Goal: Task Accomplishment & Management: Use online tool/utility

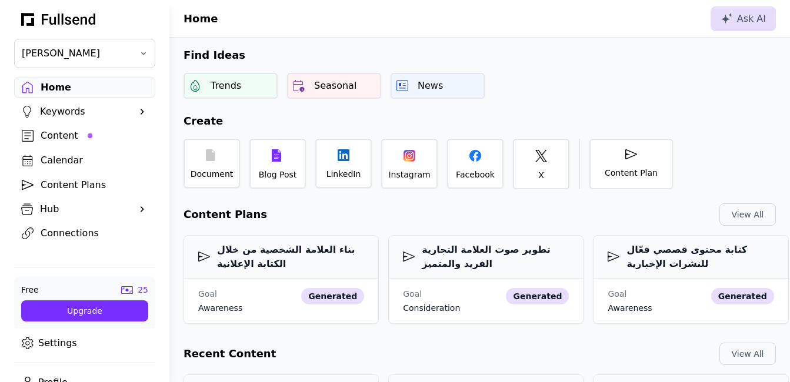
click at [71, 141] on div "Content" at bounding box center [94, 136] width 107 height 14
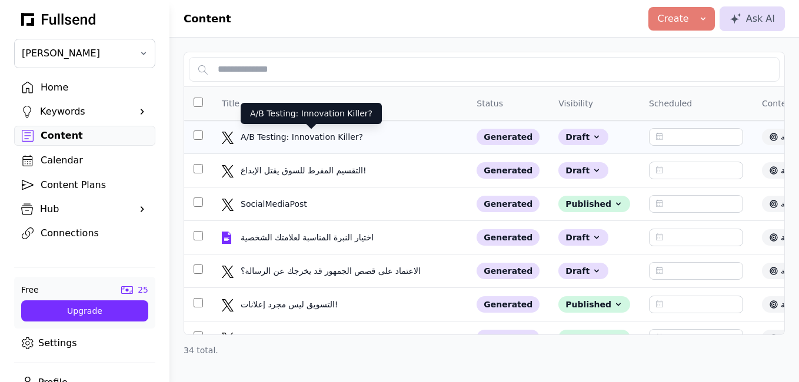
click at [310, 134] on div "A/B Testing: Innovation Killer?" at bounding box center [311, 137] width 141 height 12
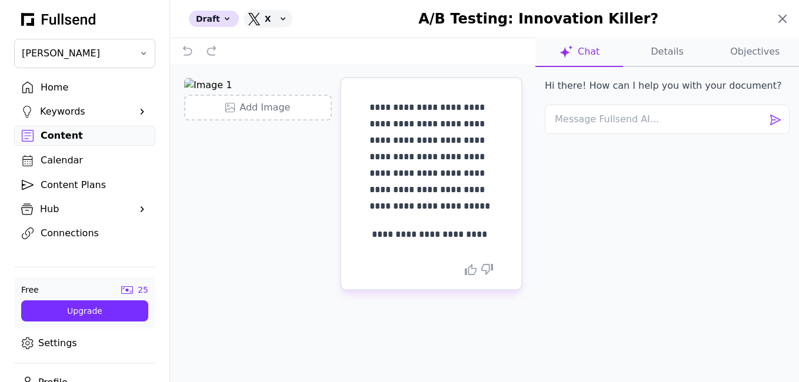
click at [787, 17] on icon at bounding box center [783, 19] width 14 height 14
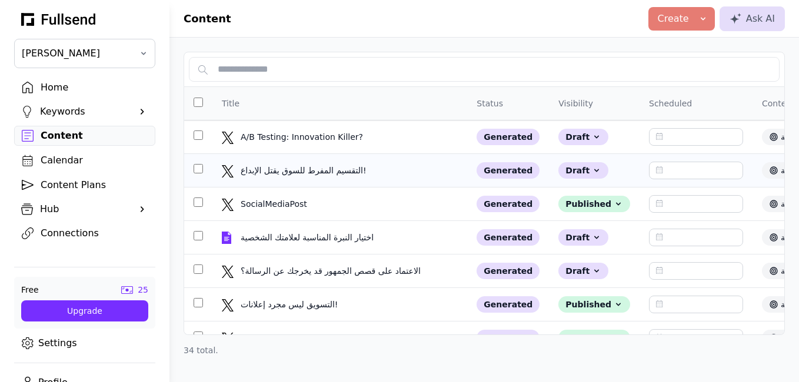
click at [342, 179] on td "التقسيم المفرط للسوق يقتل الإبداع! التقسيم المفرط للسوق يقتل الإبداع!" at bounding box center [339, 171] width 255 height 34
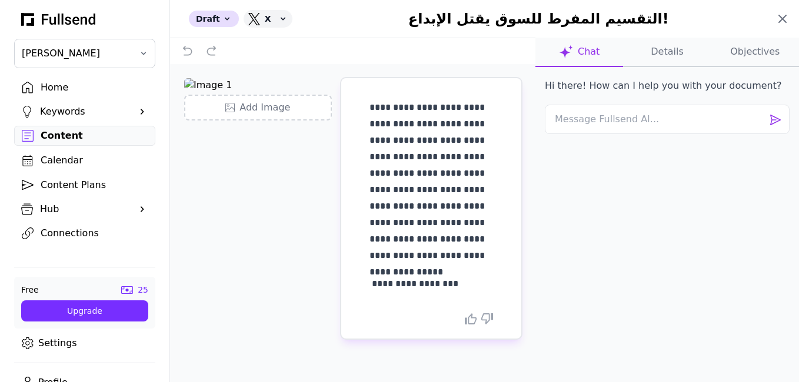
click at [786, 17] on icon at bounding box center [783, 19] width 14 height 14
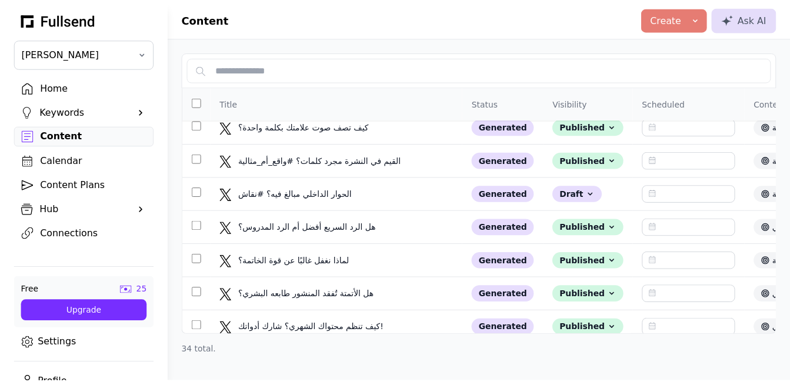
scroll to position [215, 0]
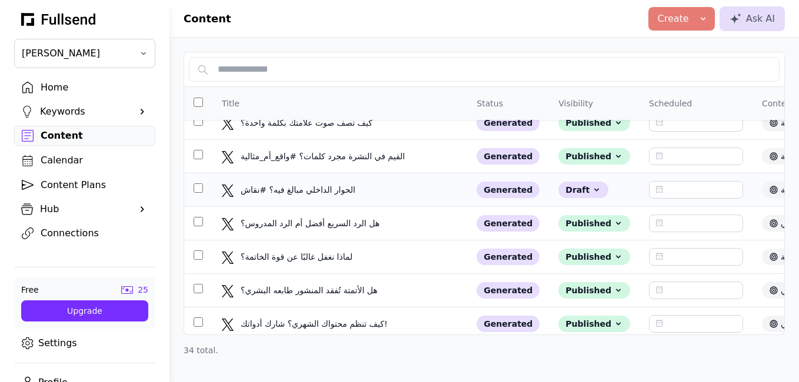
click at [405, 191] on div "الحوار الداخلي مبالغ فيه؟ #نقاش الحوار الداخلي مبالغ فيه؟ #نقاش" at bounding box center [340, 190] width 236 height 12
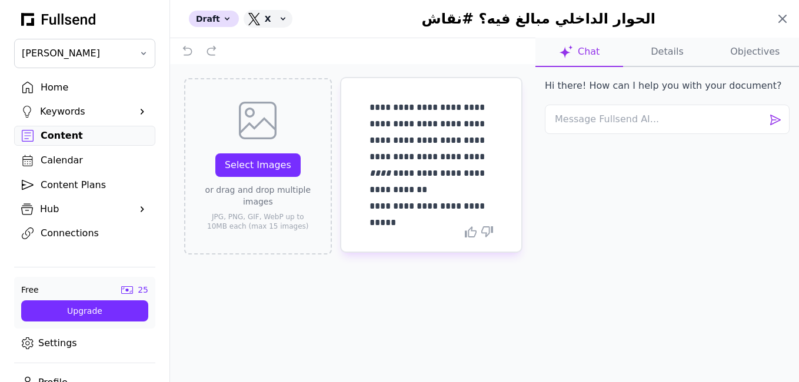
click at [783, 21] on icon at bounding box center [783, 19] width 14 height 14
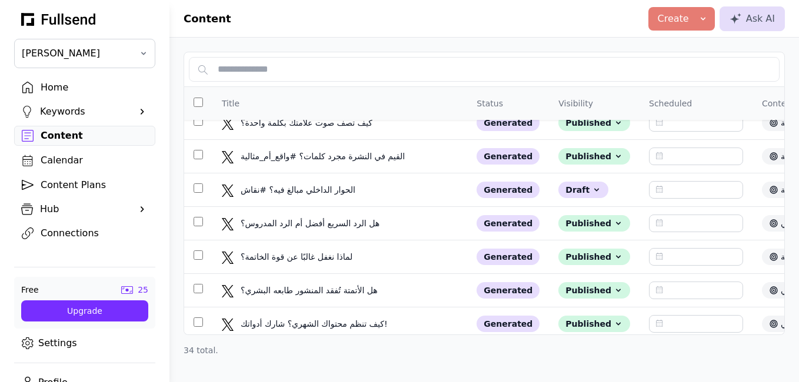
click at [65, 91] on div "Home" at bounding box center [94, 88] width 107 height 14
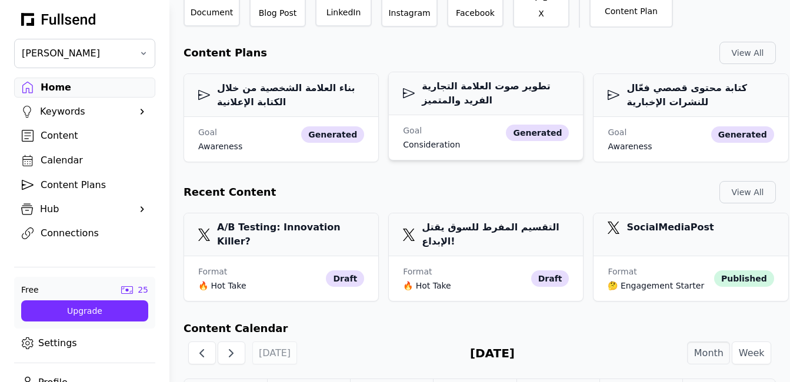
scroll to position [161, 0]
click at [48, 350] on link "Settings" at bounding box center [84, 344] width 141 height 20
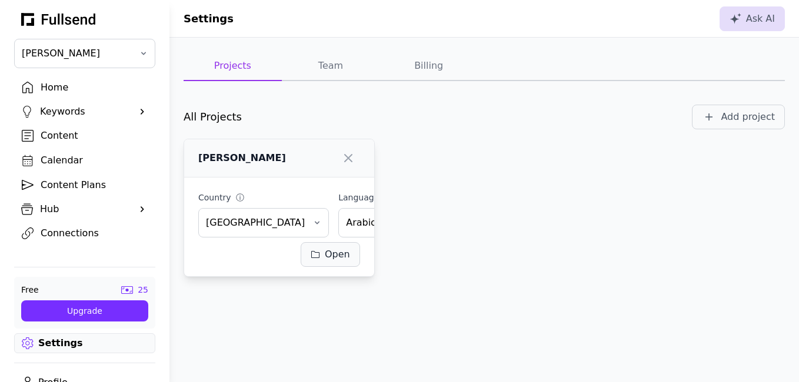
click at [343, 255] on div "Open" at bounding box center [330, 255] width 39 height 14
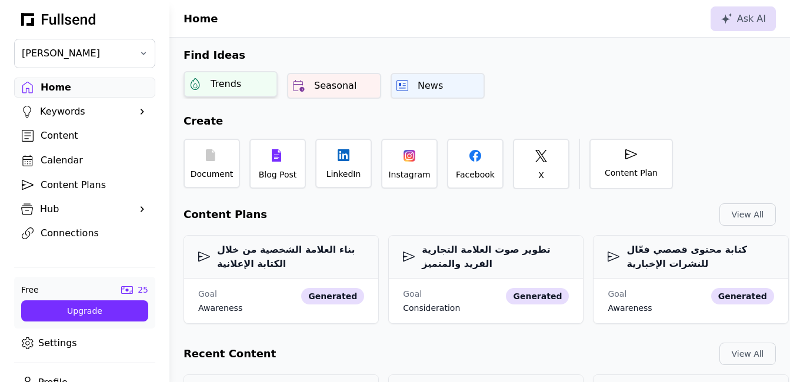
click at [250, 89] on div "Trends" at bounding box center [231, 84] width 94 height 26
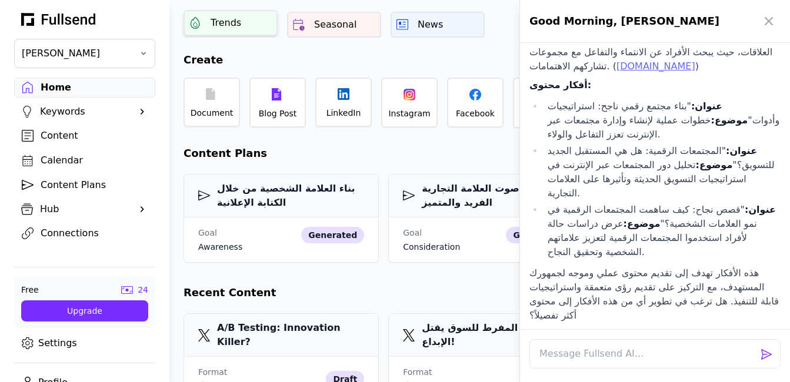
scroll to position [64, 0]
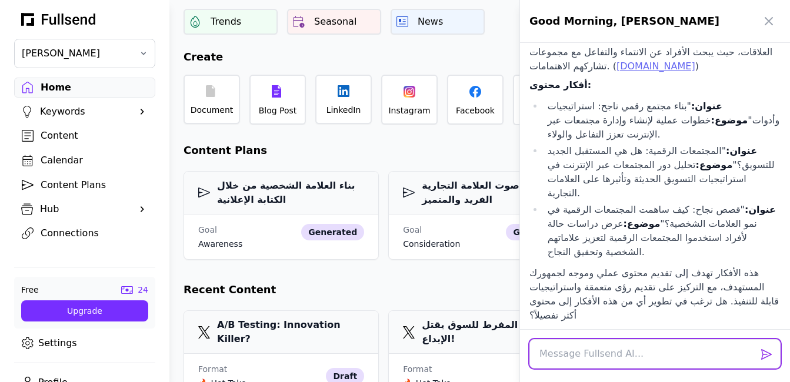
click at [614, 354] on textarea at bounding box center [655, 354] width 251 height 29
type textarea "H"
type textarea "اكتب تغريدات للماضيع التي ذكرتها"
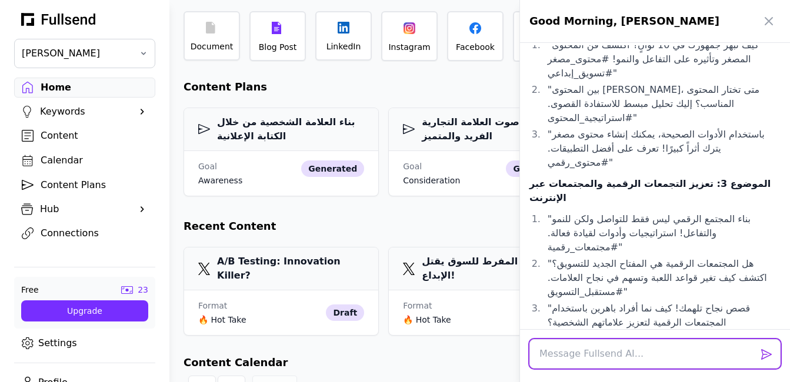
scroll to position [127, 0]
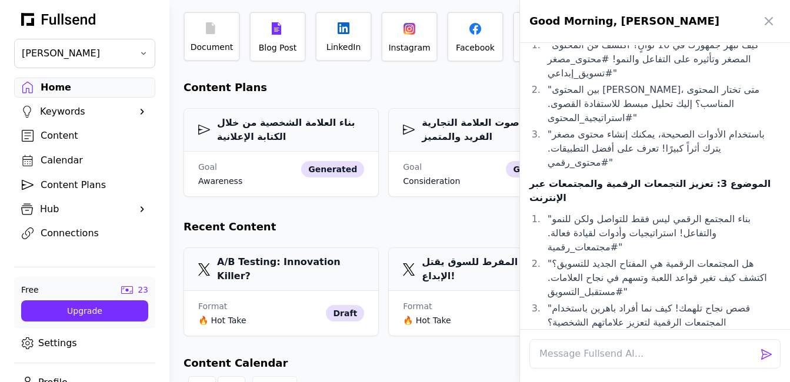
click at [461, 345] on div at bounding box center [395, 191] width 790 height 382
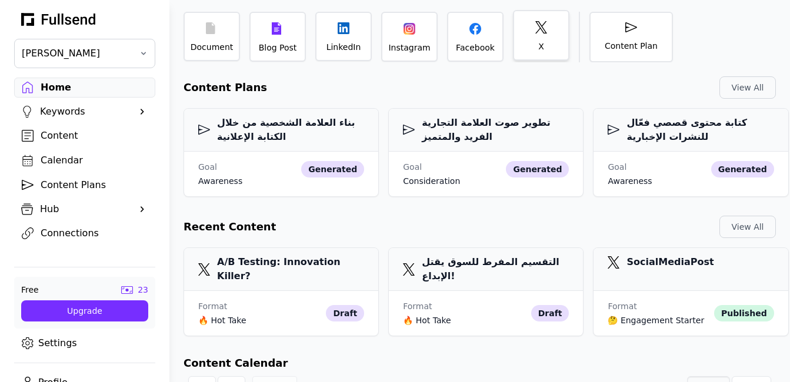
click at [537, 42] on div "X" at bounding box center [541, 35] width 56 height 51
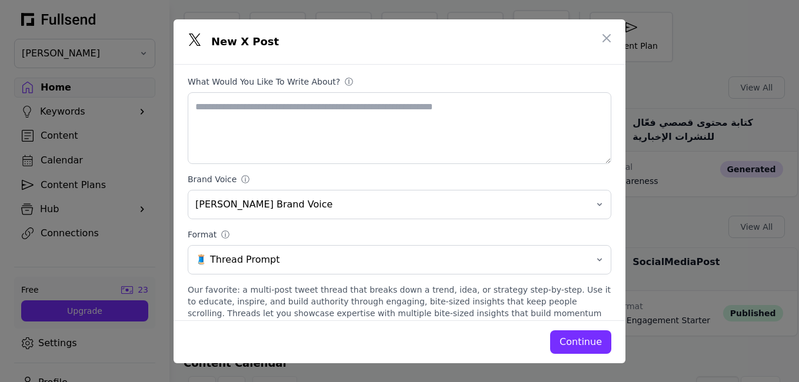
scroll to position [64, 0]
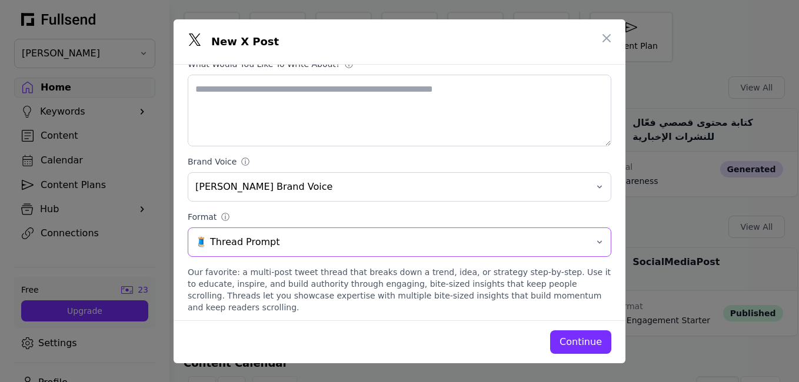
click at [588, 244] on button "🧵 Thread Prompt" at bounding box center [400, 242] width 424 height 29
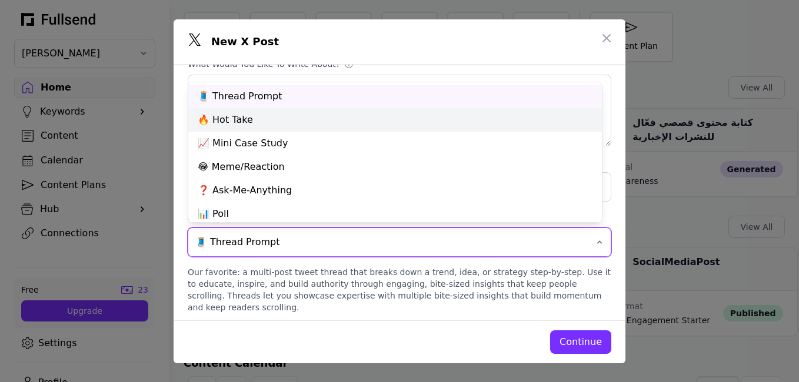
click at [555, 126] on div "🔥 Hot Take" at bounding box center [395, 120] width 414 height 24
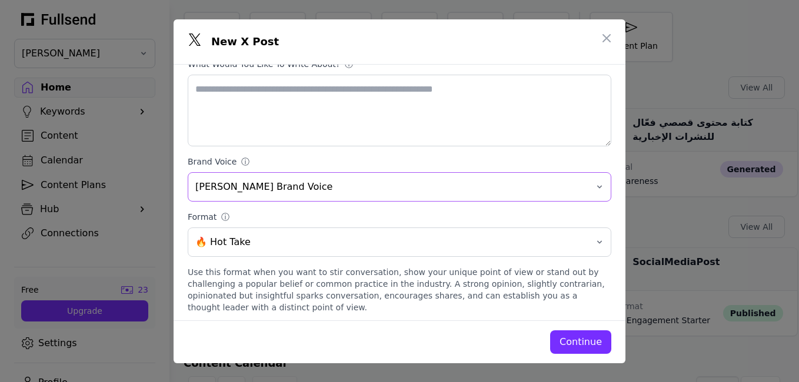
click at [587, 191] on button "[PERSON_NAME] Brand Voice" at bounding box center [400, 186] width 424 height 29
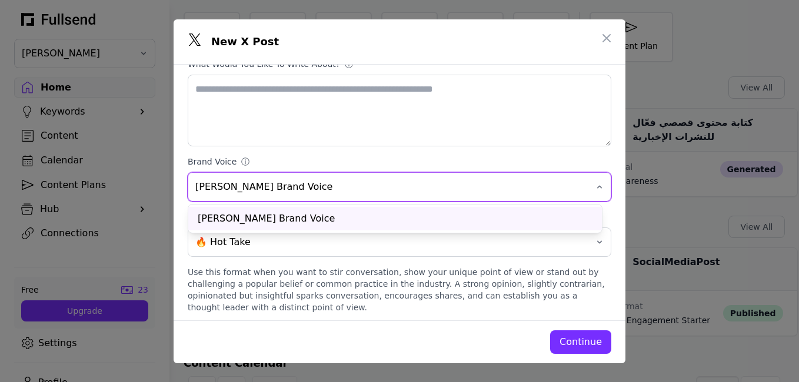
click at [591, 182] on button "[PERSON_NAME] Brand Voice" at bounding box center [400, 186] width 424 height 29
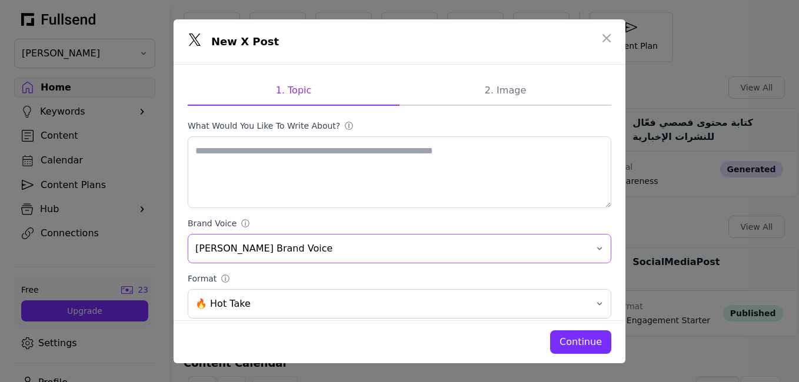
scroll to position [0, 0]
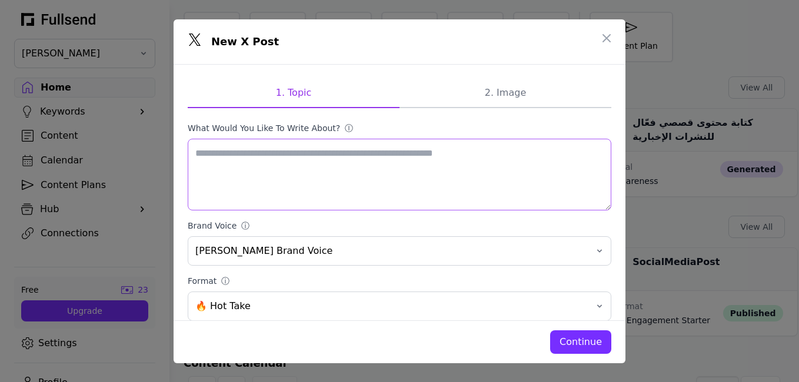
drag, startPoint x: 467, startPoint y: 154, endPoint x: 251, endPoint y: 157, distance: 216.0
click at [305, 148] on textarea "What would you like to write about? ⓘ" at bounding box center [400, 175] width 424 height 72
paste textarea "**********"
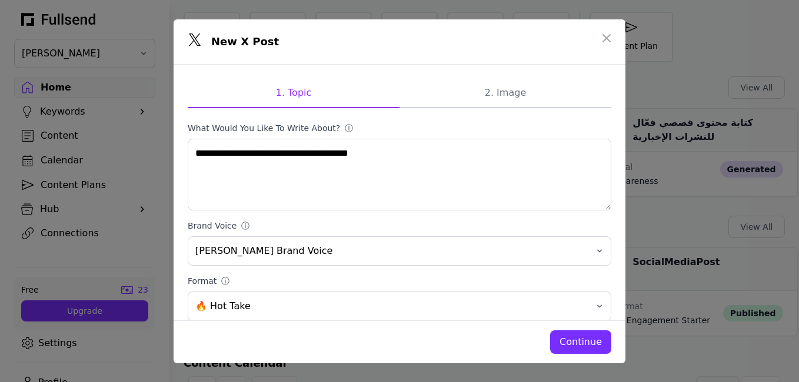
click at [598, 340] on div "Continue" at bounding box center [581, 342] width 42 height 14
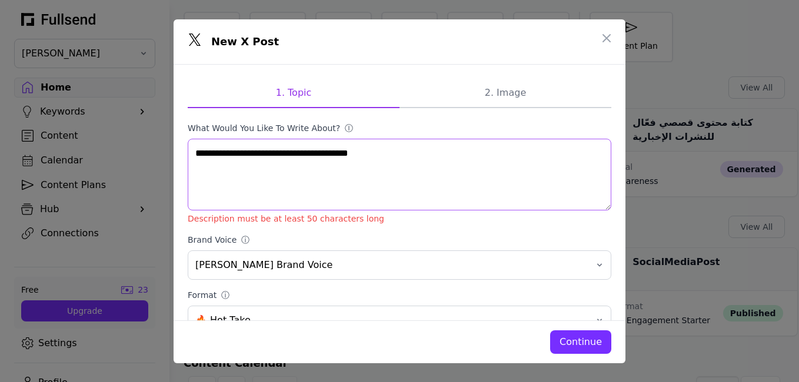
click at [211, 172] on textarea "**********" at bounding box center [400, 175] width 424 height 72
click at [372, 182] on textarea "**********" at bounding box center [400, 175] width 424 height 72
paste textarea "**********"
click at [302, 190] on textarea "**********" at bounding box center [400, 175] width 424 height 72
click at [376, 170] on textarea "**********" at bounding box center [400, 175] width 424 height 72
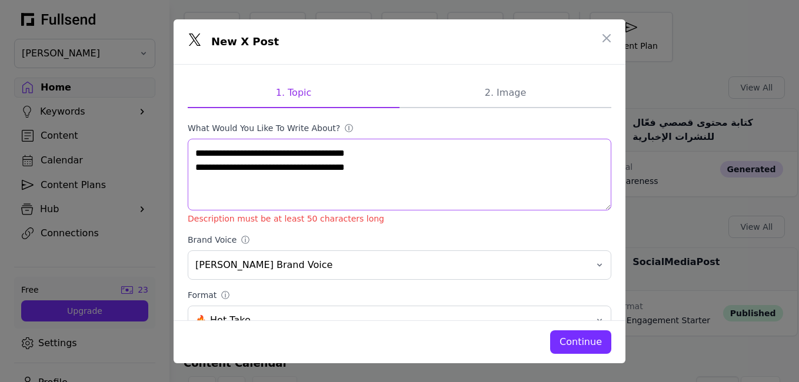
paste textarea "**********"
type textarea "**********"
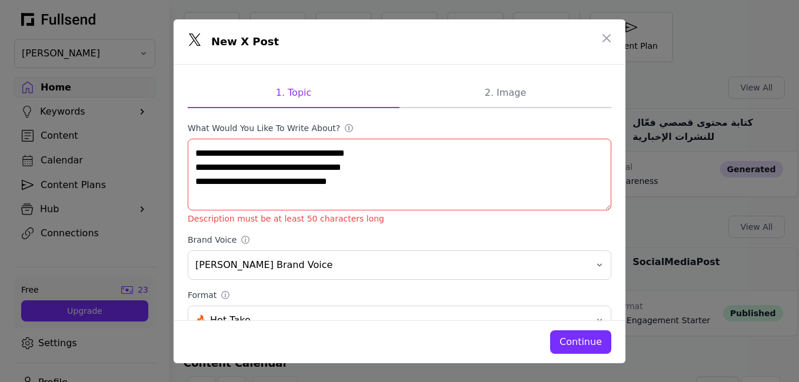
click at [576, 341] on div "Continue" at bounding box center [581, 342] width 42 height 14
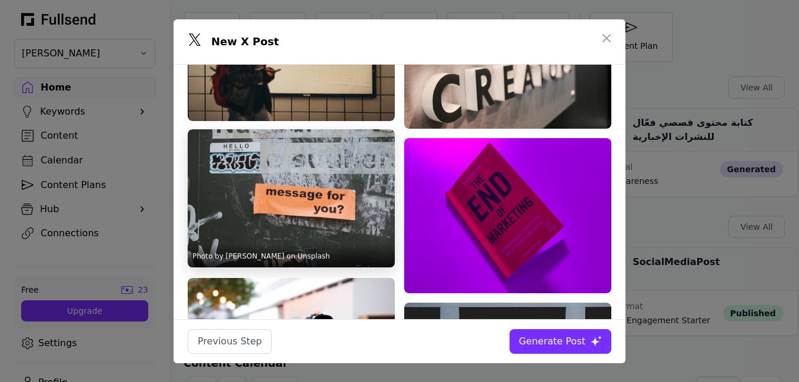
click at [322, 188] on img at bounding box center [291, 198] width 207 height 138
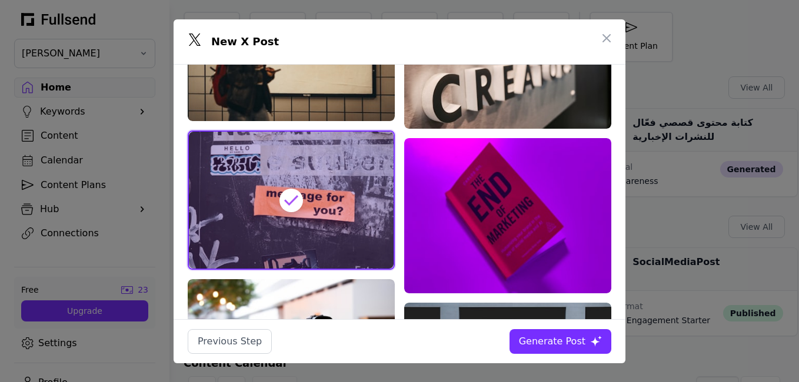
click at [558, 340] on div "Generate Post" at bounding box center [552, 342] width 66 height 14
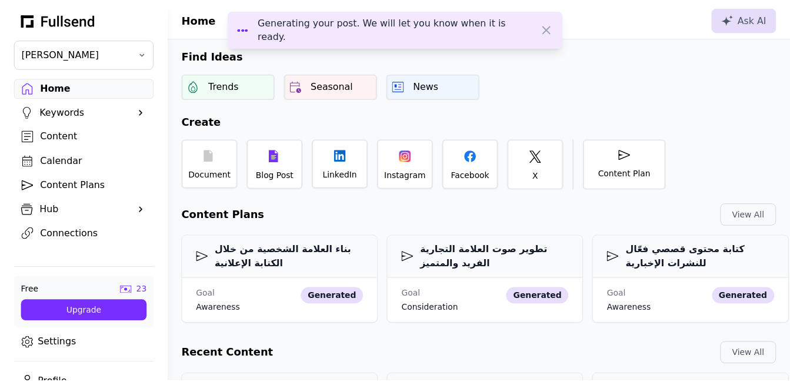
scroll to position [127, 0]
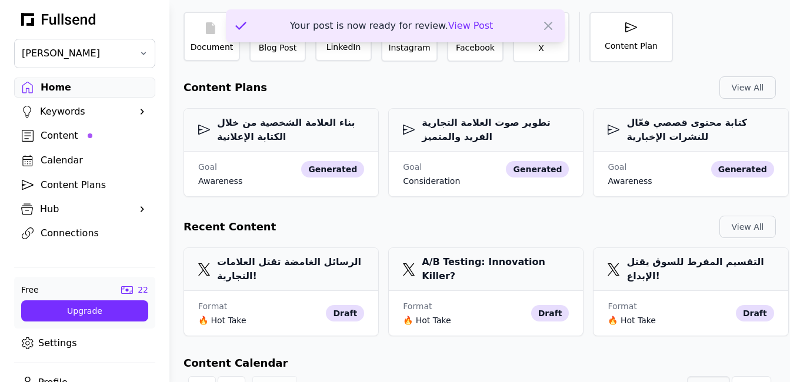
click at [464, 25] on span "View Post" at bounding box center [470, 25] width 45 height 11
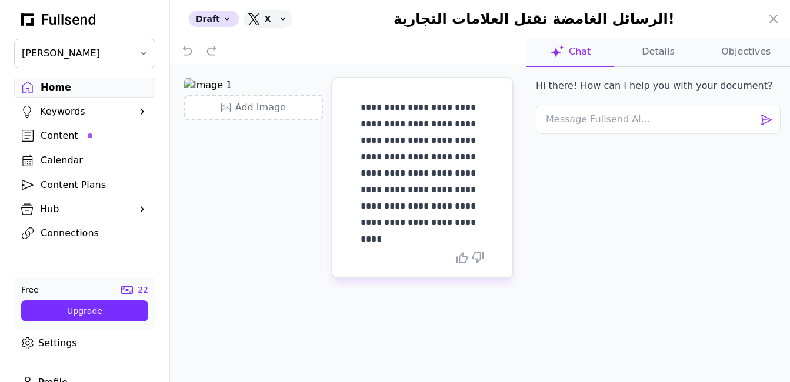
scroll to position [18, 0]
click at [777, 24] on icon at bounding box center [774, 19] width 14 height 14
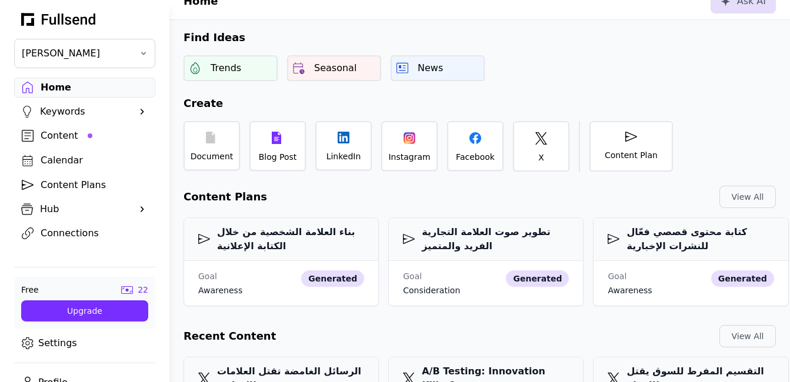
click at [94, 136] on div "Content" at bounding box center [94, 136] width 107 height 14
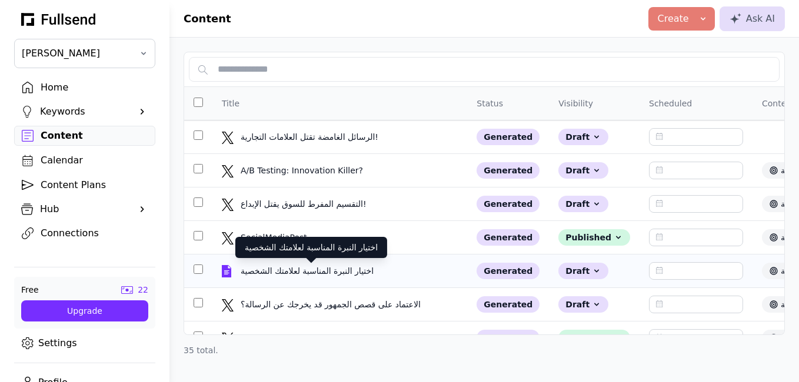
click at [327, 267] on div "اختيار النبرة المناسبة لعلامتك الشخصية" at bounding box center [311, 271] width 141 height 12
select select "**"
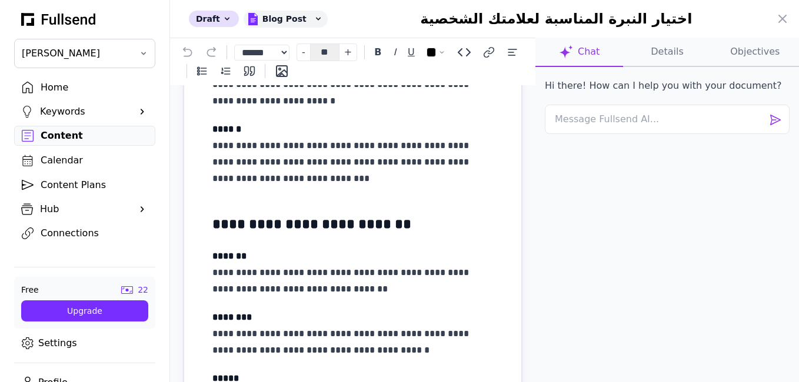
scroll to position [522, 0]
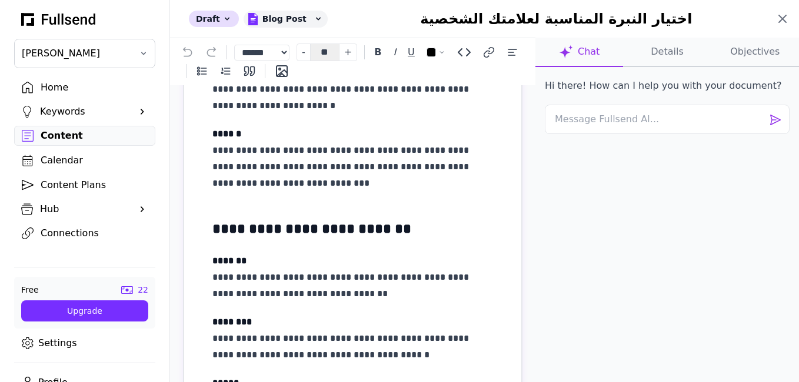
click at [781, 21] on icon at bounding box center [782, 18] width 7 height 7
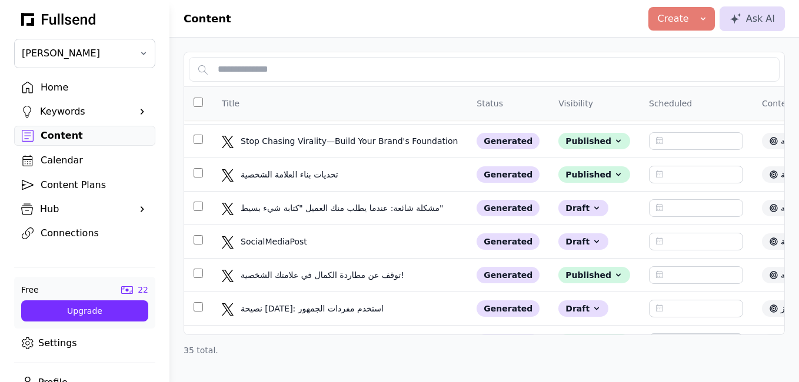
scroll to position [466, 0]
click at [435, 207] on div "مشكلة شائعة: عندما يطلب منك العميل "كتابة شيء بسيط"" at bounding box center [343, 208] width 205 height 12
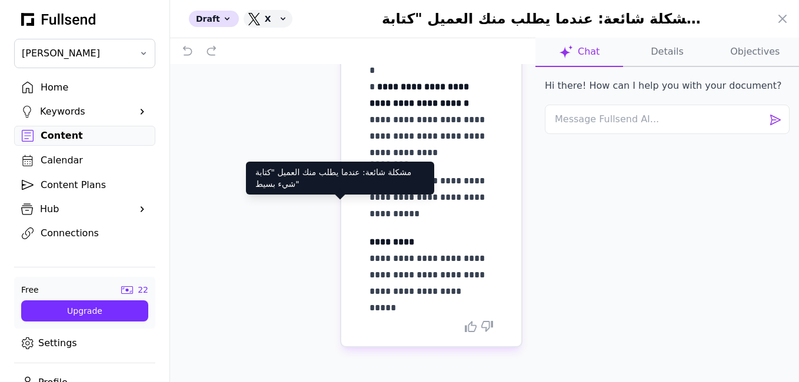
scroll to position [211, 0]
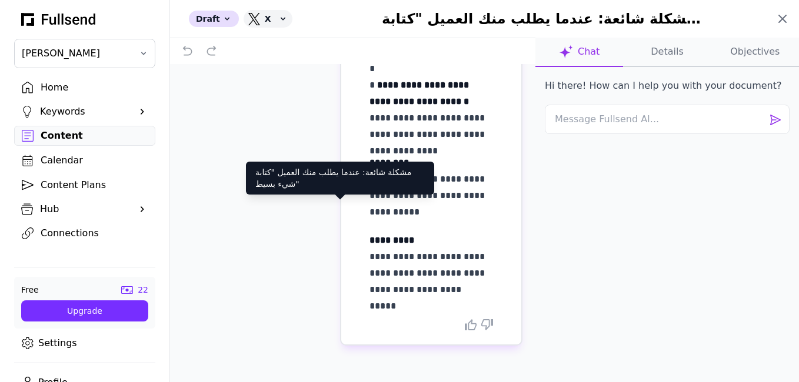
click at [783, 19] on icon at bounding box center [782, 18] width 7 height 7
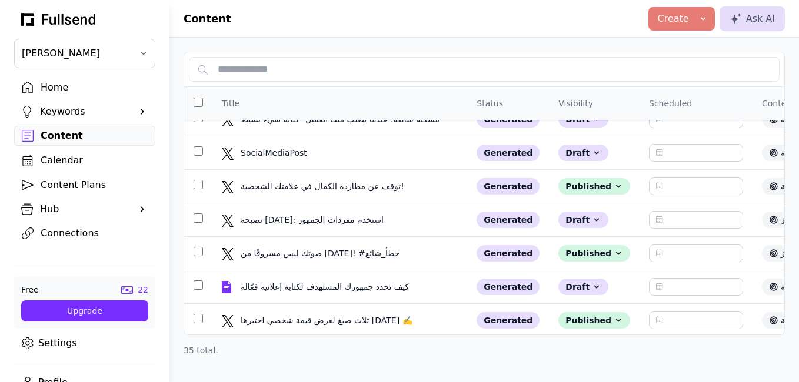
scroll to position [565, 0]
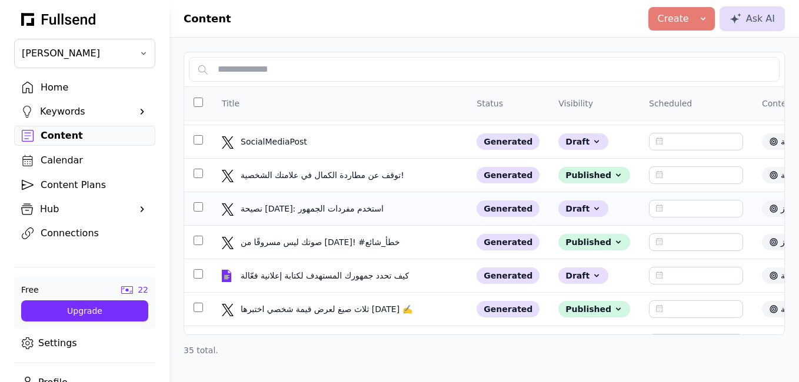
click at [420, 212] on div "نصيحة [DATE]: استخدم مفردات الجمهور نصيحة [DATE]: استخدم مفردات الجمهور" at bounding box center [340, 209] width 236 height 12
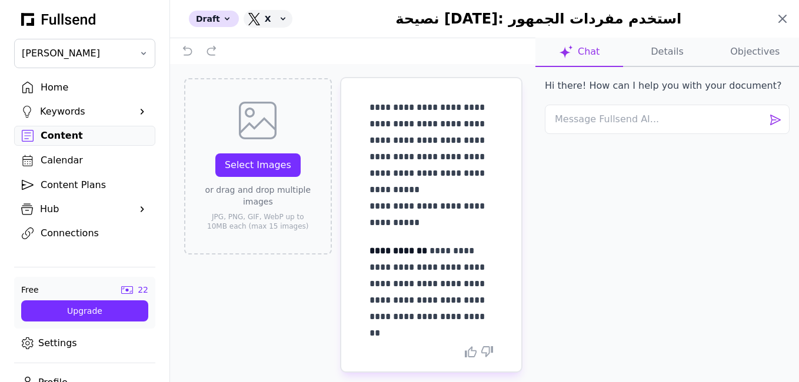
click at [782, 22] on icon at bounding box center [783, 19] width 14 height 14
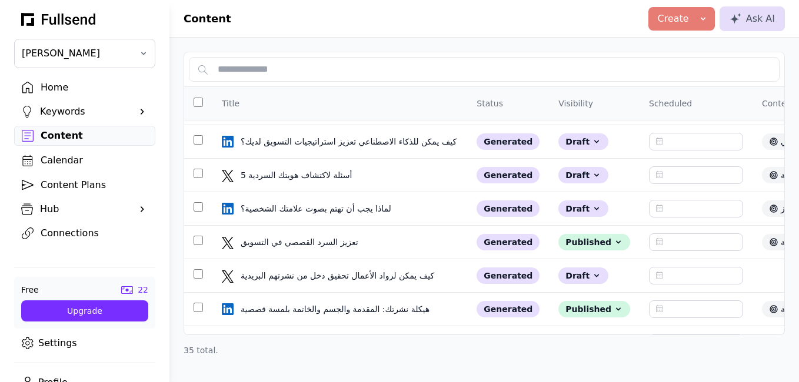
scroll to position [794, 0]
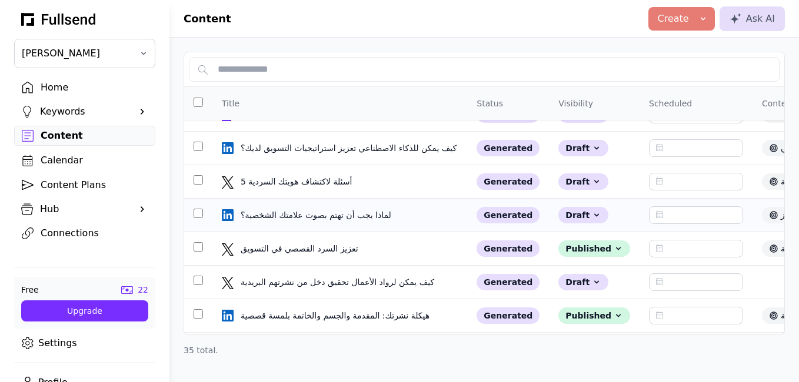
click at [368, 221] on td "لماذا يجب أن تهتم بصوت علامتك الشخصية؟ لماذا يجب أن تهتم بصوت علامتك الشخصية؟" at bounding box center [339, 216] width 255 height 34
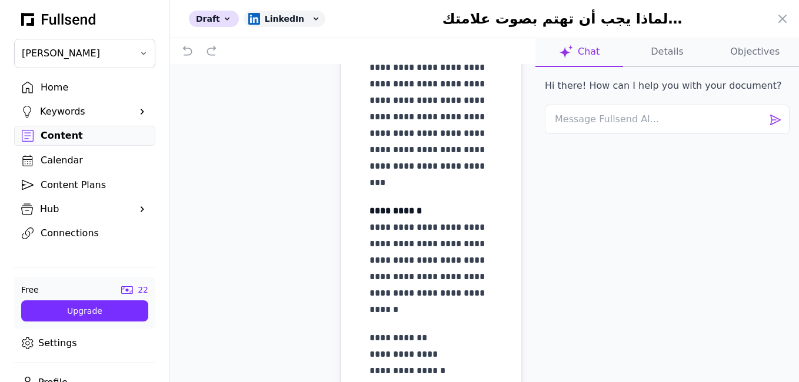
scroll to position [595, 0]
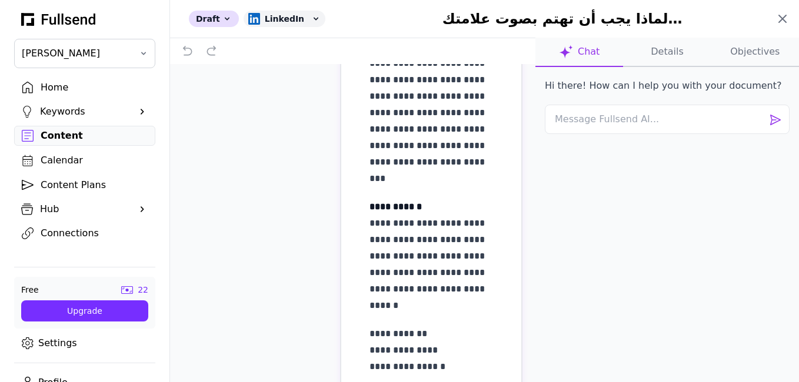
click at [779, 19] on icon at bounding box center [783, 19] width 14 height 14
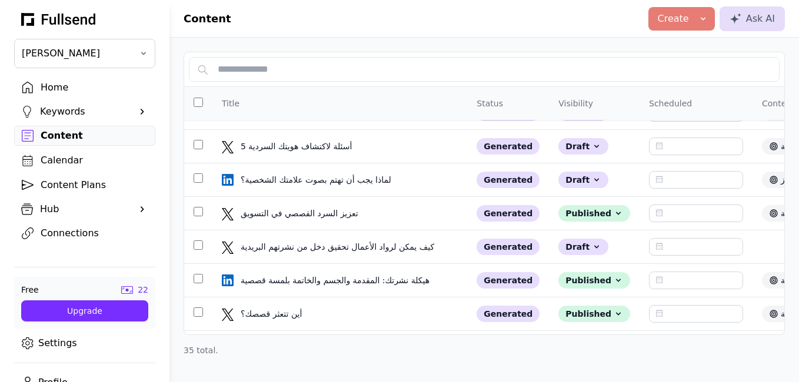
scroll to position [828, 0]
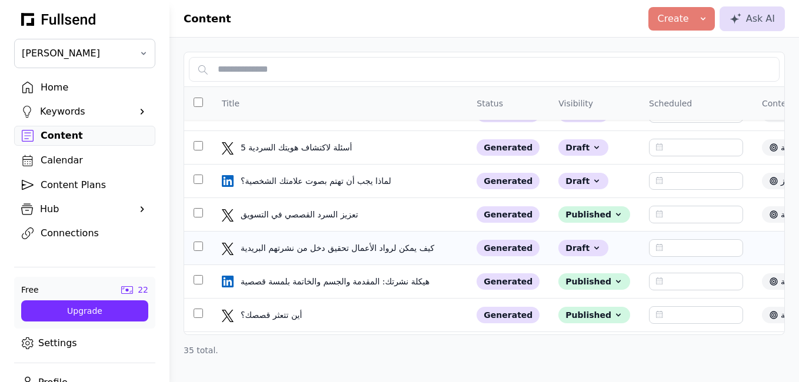
click at [433, 254] on td "كيف يمكن لرواد الأعمال تحقيق دخل من نشرتهم البريدية كيف يمكن لرواد الأعمال تحقي…" at bounding box center [339, 249] width 255 height 34
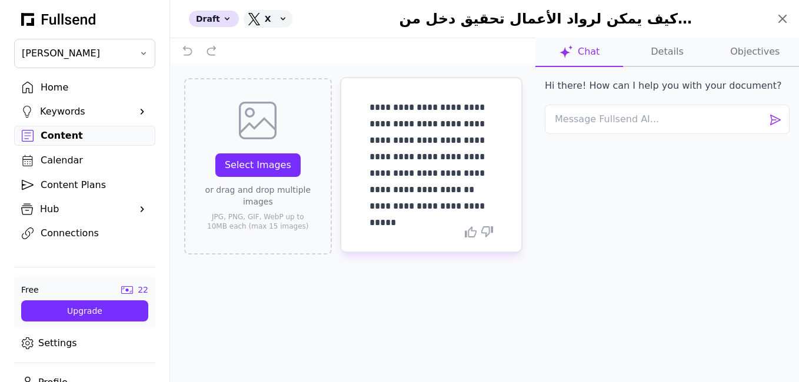
click at [779, 21] on icon at bounding box center [783, 19] width 14 height 14
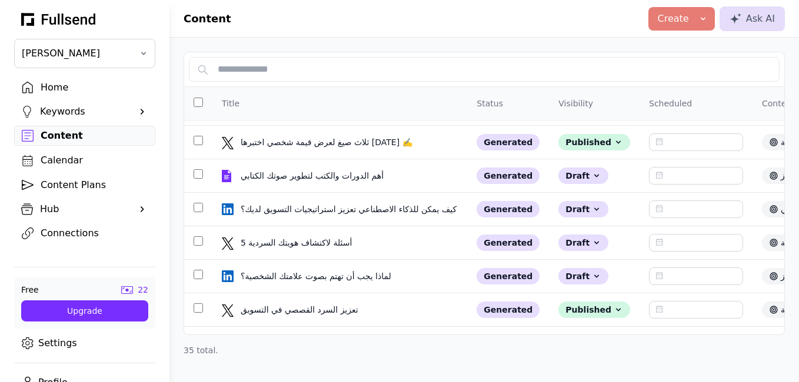
scroll to position [730, 0]
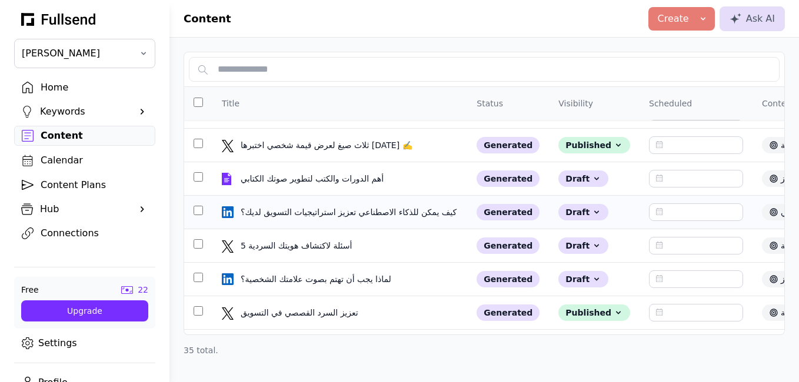
click at [447, 211] on div "كيف يمكن للذكاء الاصطناعي تعزيز استراتيجيات التسويق لديك؟" at bounding box center [350, 213] width 218 height 12
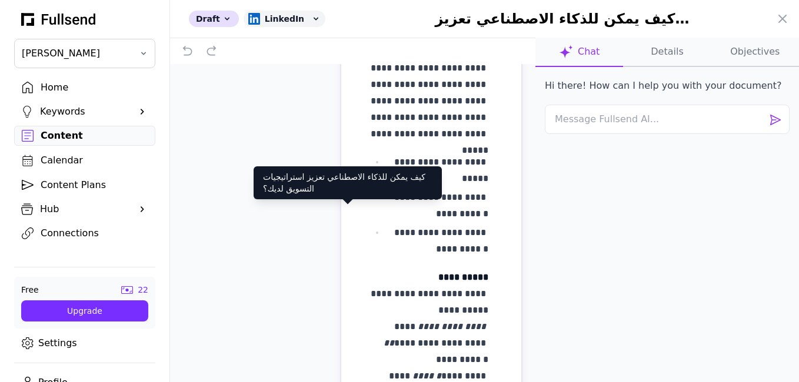
scroll to position [246, 0]
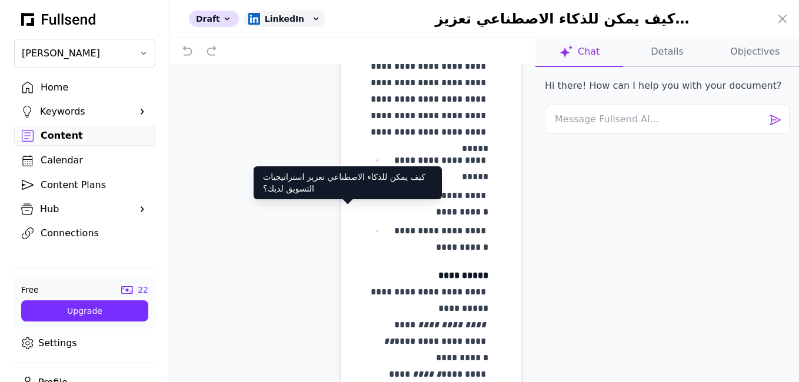
click at [309, 276] on div "**********" at bounding box center [352, 242] width 365 height 356
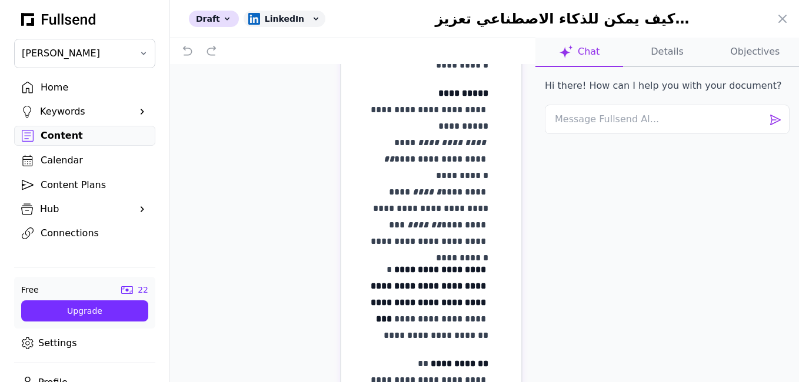
scroll to position [430, 0]
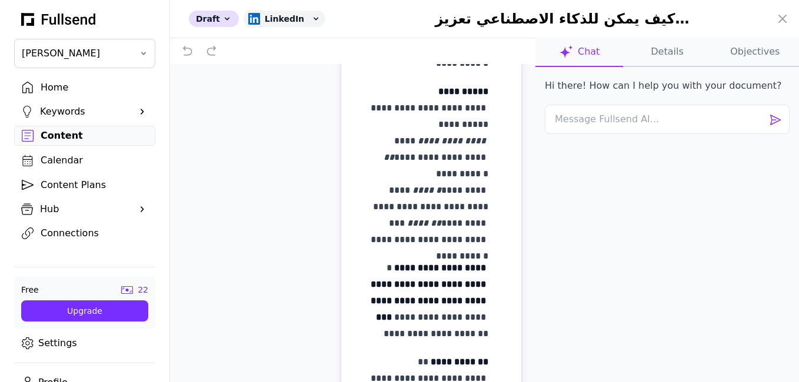
drag, startPoint x: 453, startPoint y: 127, endPoint x: 485, endPoint y: 114, distance: 34.6
click at [485, 114] on div "**********" at bounding box center [431, 135] width 180 height 974
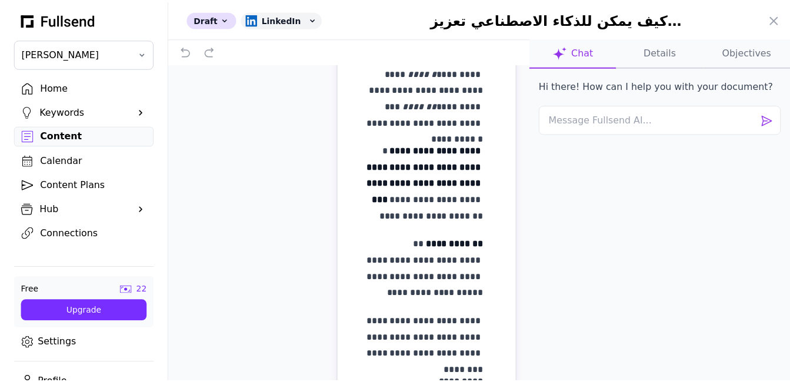
scroll to position [498, 0]
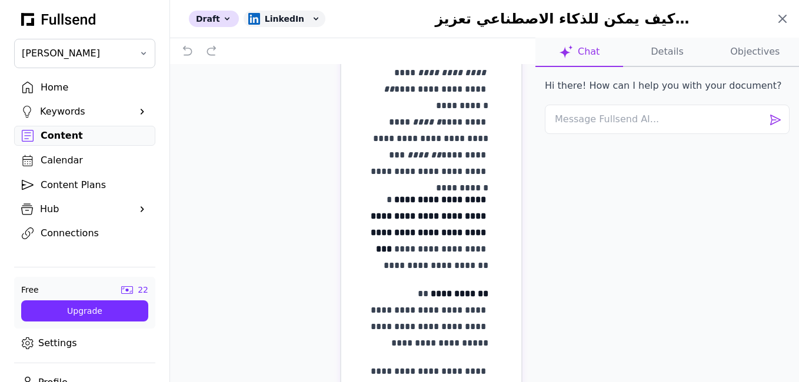
click at [779, 19] on icon at bounding box center [783, 19] width 14 height 14
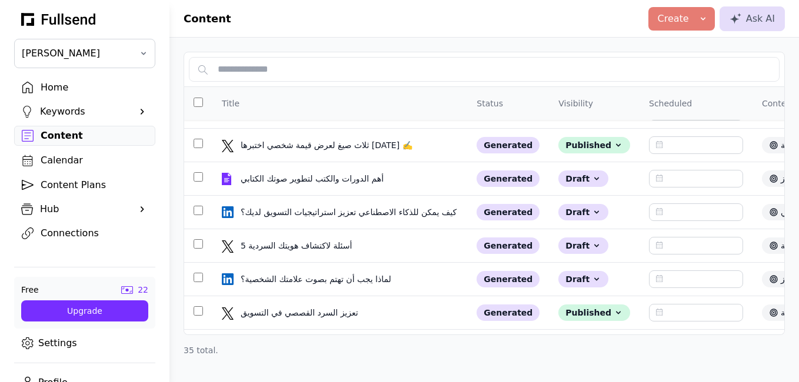
click at [90, 111] on div "Keywords" at bounding box center [84, 112] width 89 height 14
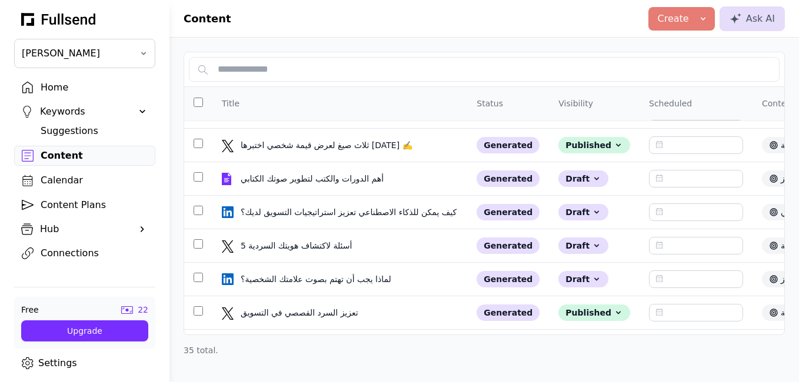
click at [53, 152] on div "Content" at bounding box center [94, 156] width 107 height 14
click at [71, 128] on div "Suggestions" at bounding box center [94, 131] width 107 height 14
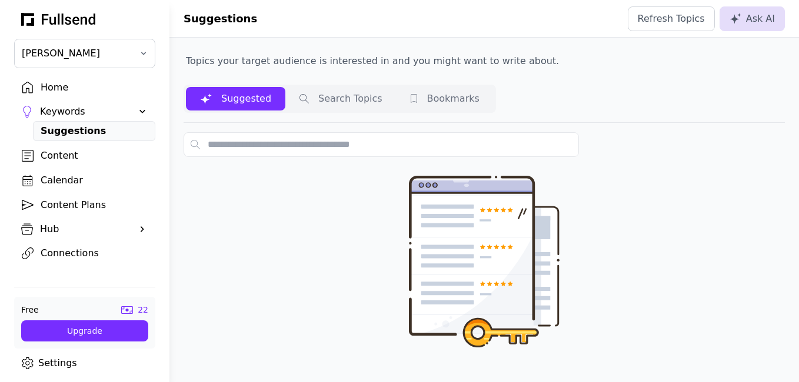
click at [254, 94] on button "Suggested" at bounding box center [235, 99] width 99 height 24
click at [264, 144] on input "text" at bounding box center [381, 144] width 395 height 25
click at [238, 104] on button "Suggested" at bounding box center [235, 99] width 99 height 24
click at [305, 149] on input "text" at bounding box center [381, 144] width 395 height 25
click at [409, 104] on button "Bookmarks" at bounding box center [445, 99] width 97 height 24
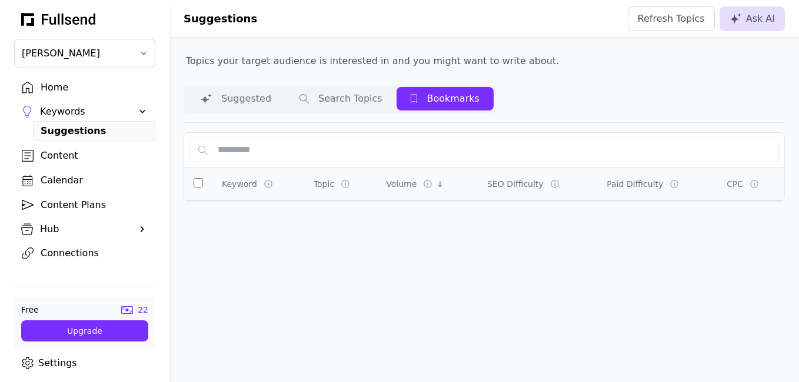
click at [326, 94] on button "Search Topics" at bounding box center [340, 99] width 111 height 24
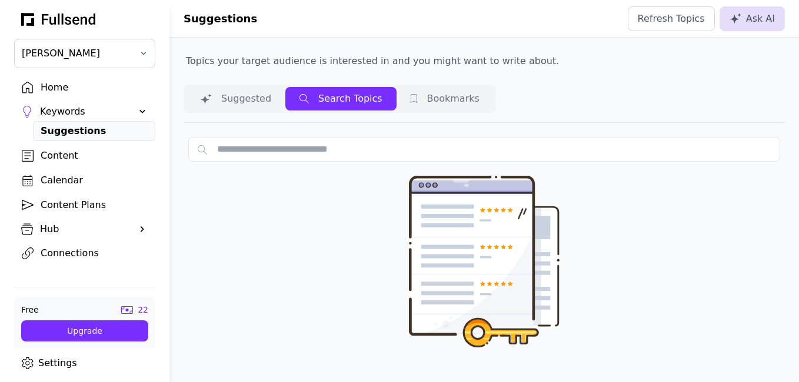
click at [231, 97] on button "Suggested" at bounding box center [235, 99] width 99 height 24
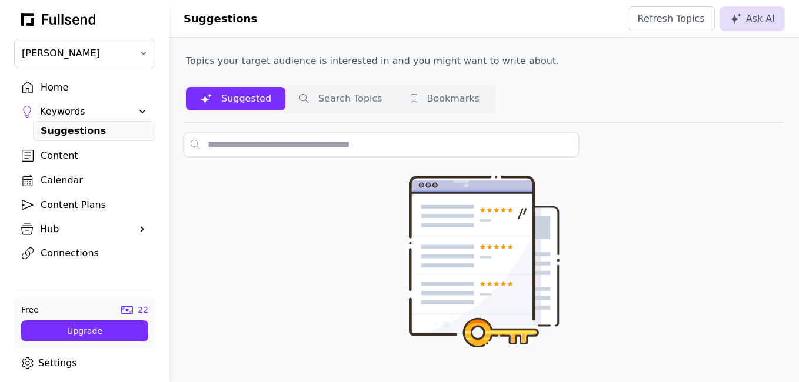
click at [276, 147] on input "text" at bounding box center [381, 144] width 395 height 25
type input "*******"
click at [253, 102] on button "Suggested" at bounding box center [235, 99] width 99 height 24
click at [186, 87] on button "Suggested" at bounding box center [235, 99] width 99 height 24
click at [407, 97] on button "Bookmarks" at bounding box center [445, 99] width 97 height 24
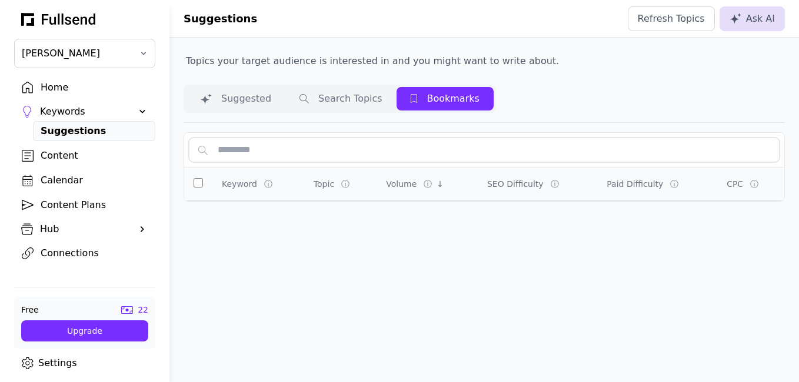
click at [288, 155] on input "text" at bounding box center [484, 150] width 591 height 25
type input "*******"
click at [445, 94] on button "Bookmarks" at bounding box center [445, 99] width 97 height 24
click at [297, 150] on input "*******" at bounding box center [484, 150] width 591 height 25
click at [231, 86] on div "Suggested Search Topics Bookmarks" at bounding box center [340, 99] width 312 height 28
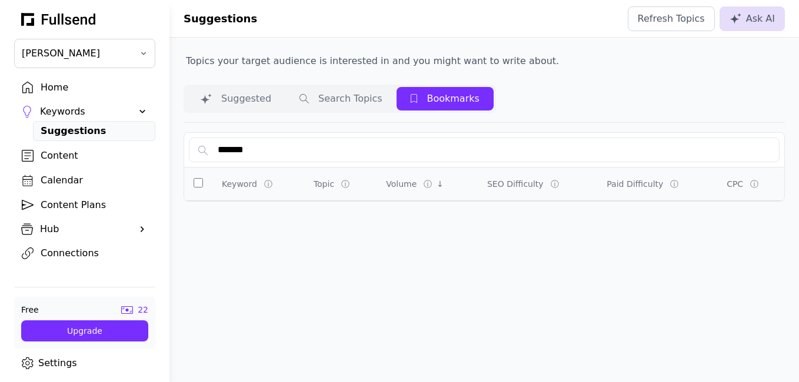
click at [234, 92] on button "Suggested" at bounding box center [235, 99] width 99 height 24
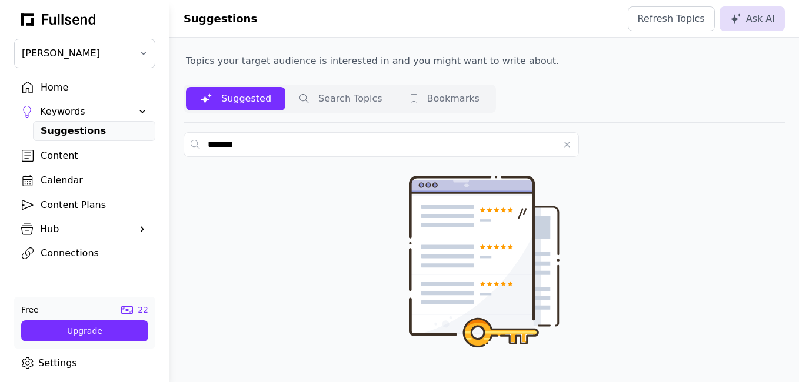
click at [330, 98] on button "Search Topics" at bounding box center [340, 99] width 111 height 24
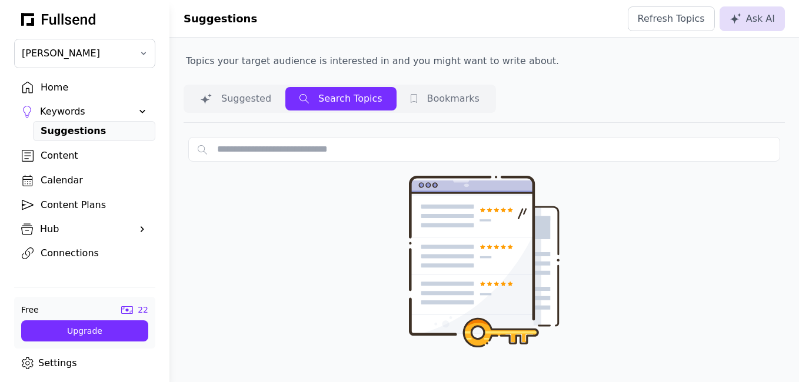
click at [137, 109] on span at bounding box center [143, 112] width 12 height 12
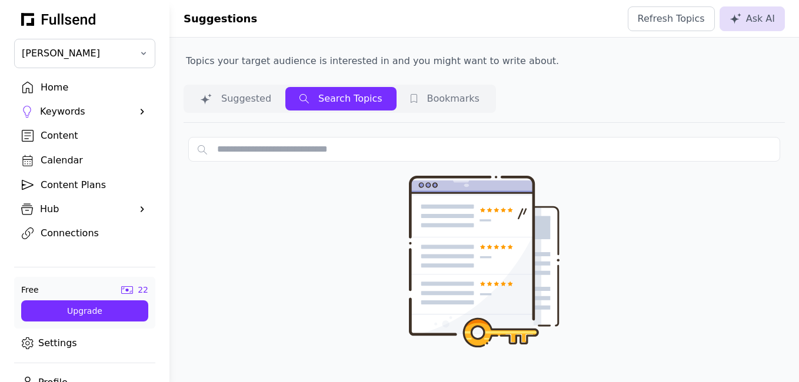
click at [69, 88] on div "Home" at bounding box center [94, 88] width 107 height 14
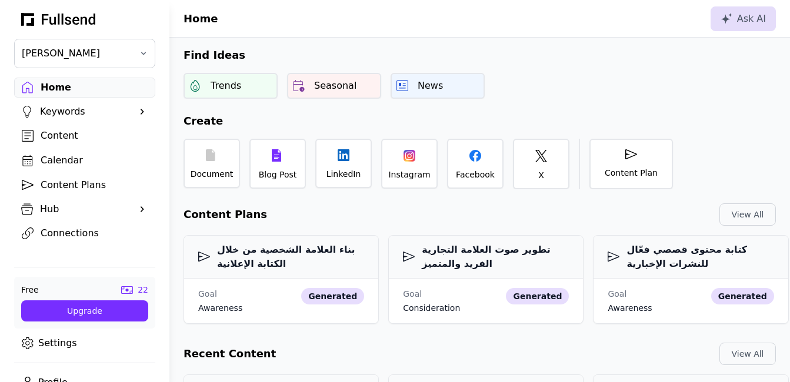
click at [137, 204] on span at bounding box center [143, 210] width 12 height 12
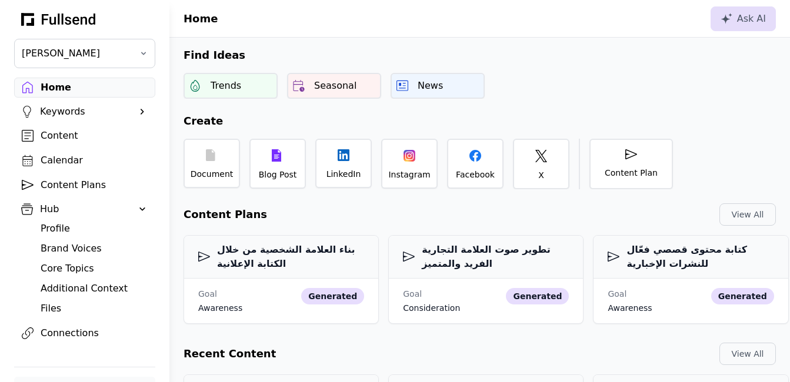
click at [60, 244] on div "Brand Voices" at bounding box center [94, 249] width 107 height 14
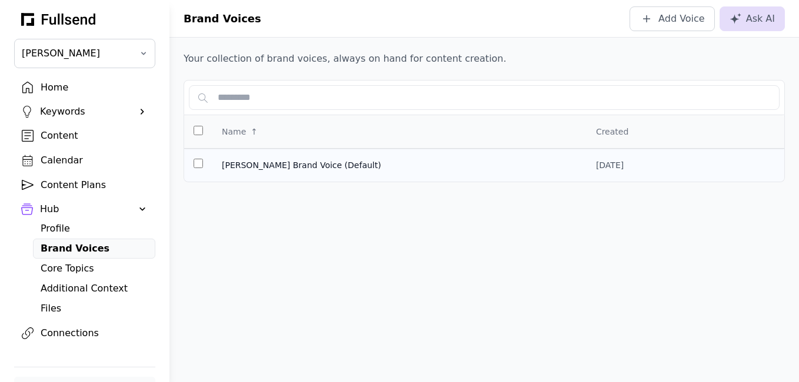
click at [365, 164] on span "[PERSON_NAME] Brand Voice (Default)" at bounding box center [399, 165] width 355 height 12
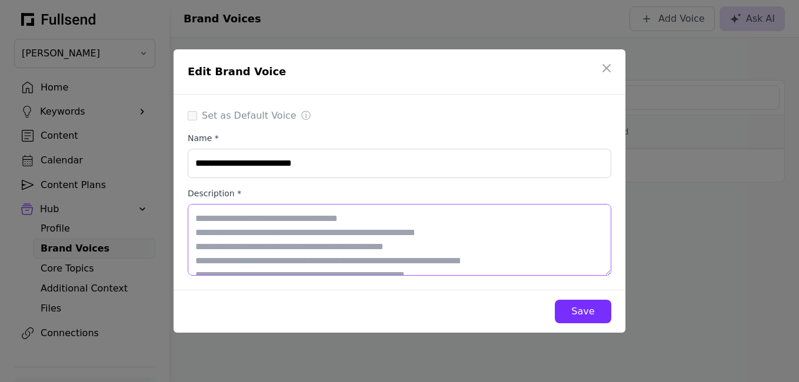
drag, startPoint x: 398, startPoint y: 250, endPoint x: 197, endPoint y: 215, distance: 204.7
click at [197, 215] on textarea "Description *" at bounding box center [400, 240] width 424 height 72
click at [404, 247] on textarea "Description *" at bounding box center [400, 240] width 424 height 72
click at [564, 311] on button "Save" at bounding box center [583, 312] width 56 height 24
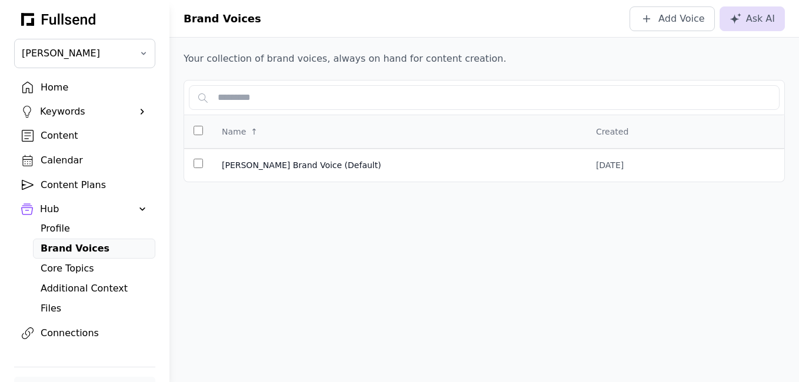
click at [81, 271] on div "Core Topics" at bounding box center [94, 269] width 107 height 14
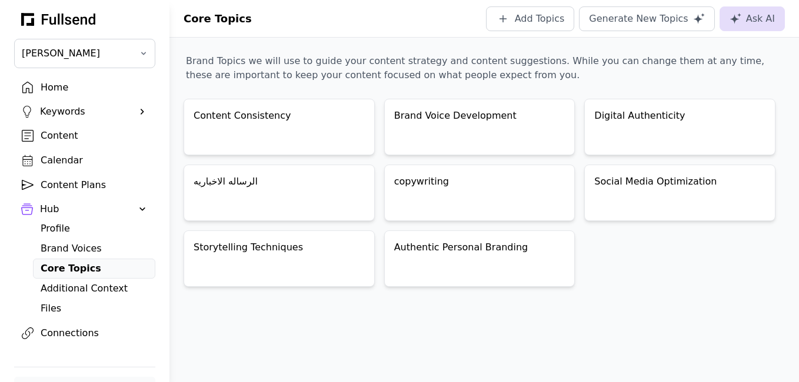
click at [73, 227] on div "Profile" at bounding box center [94, 229] width 107 height 14
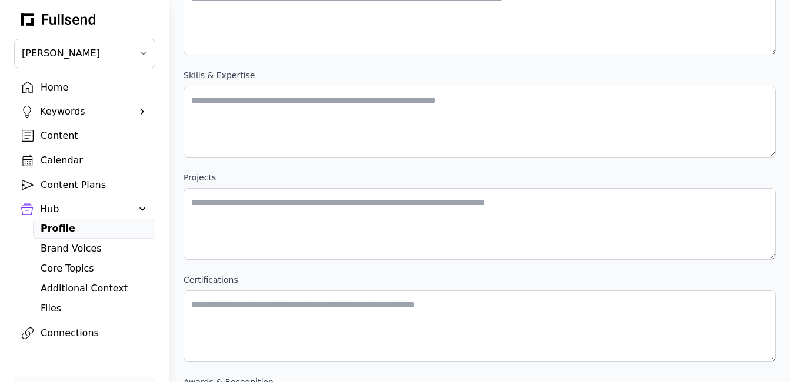
scroll to position [388, 0]
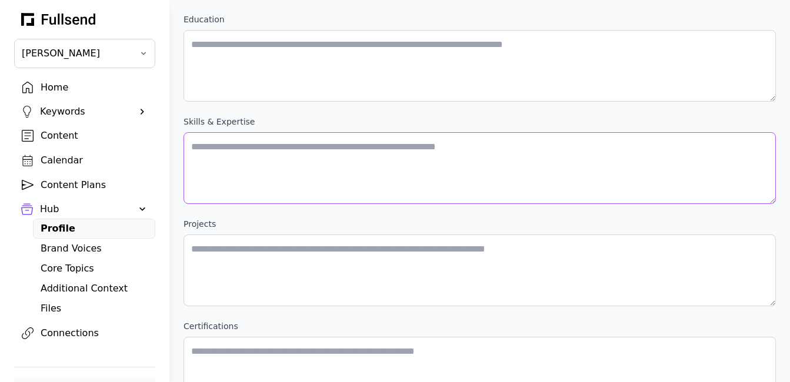
click at [192, 146] on Engagement "Skills & Expertise" at bounding box center [480, 168] width 593 height 72
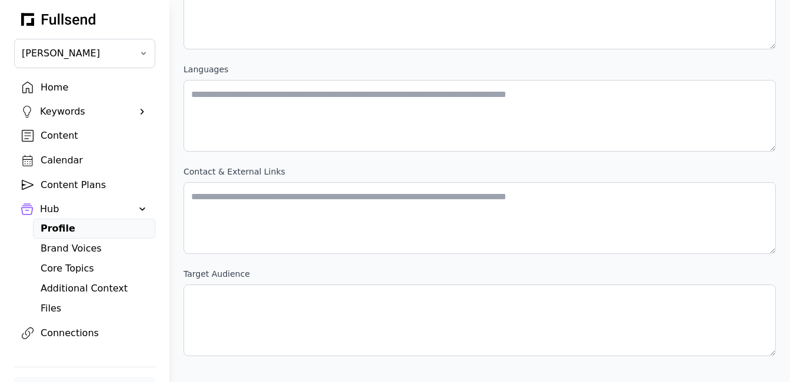
scroll to position [954, 0]
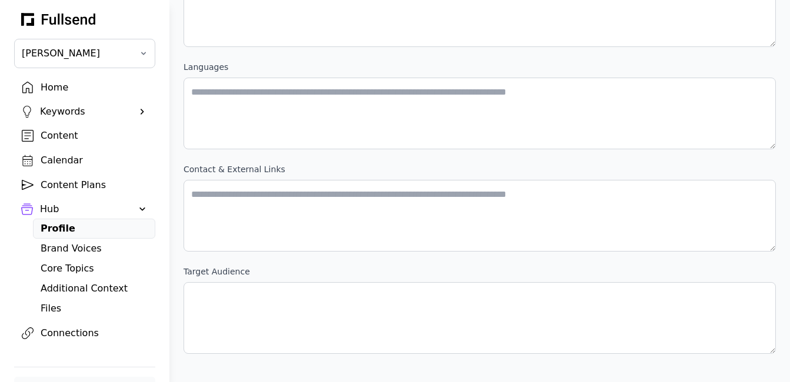
type Engagement "**********"
click at [273, 298] on abilities\ "target audience" at bounding box center [480, 318] width 593 height 72
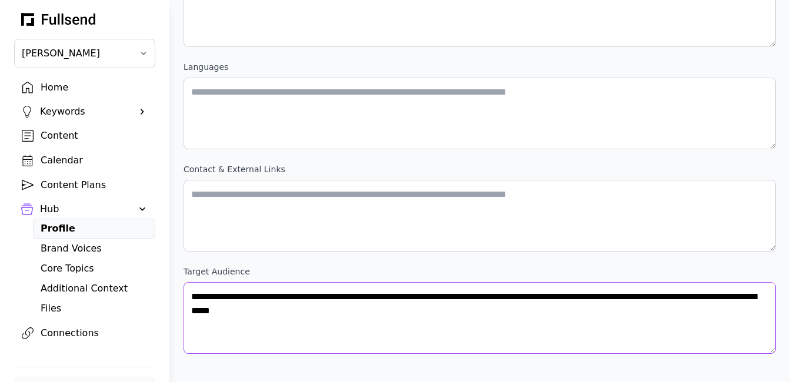
type abilities\ "**********"
click at [83, 246] on div "Brand Voices" at bounding box center [94, 249] width 107 height 14
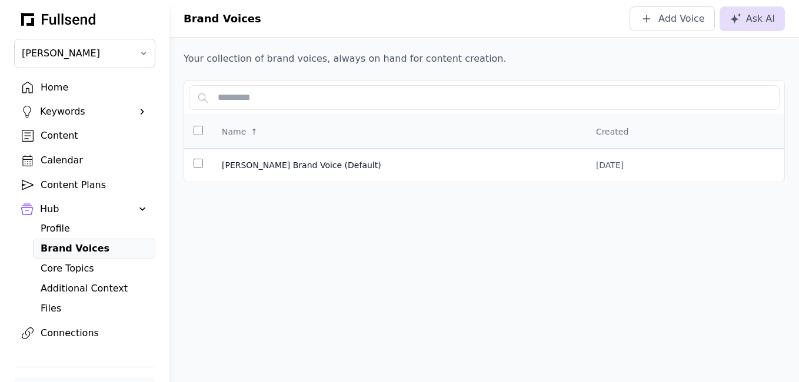
click at [85, 271] on div "Core Topics" at bounding box center [94, 269] width 107 height 14
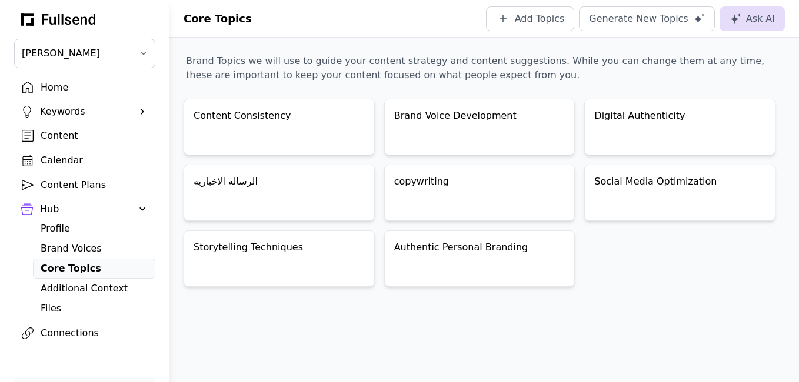
click at [94, 287] on div "Additional Context" at bounding box center [94, 289] width 107 height 14
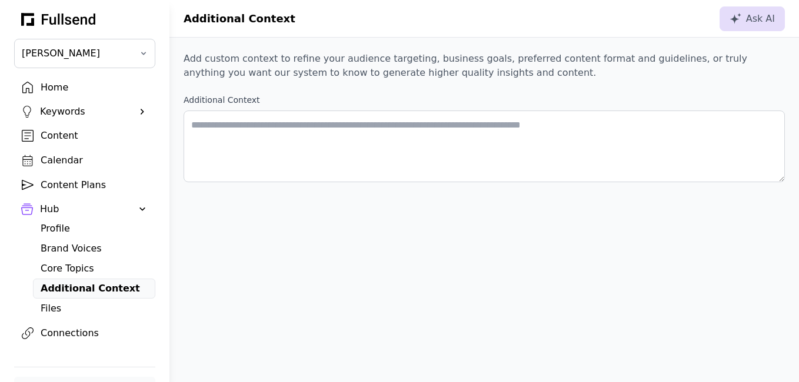
drag, startPoint x: 476, startPoint y: 7, endPoint x: 361, endPoint y: 218, distance: 239.9
click at [361, 218] on div "Additional Context Ask AI Add custom context to refine your audience targeting,…" at bounding box center [484, 191] width 630 height 382
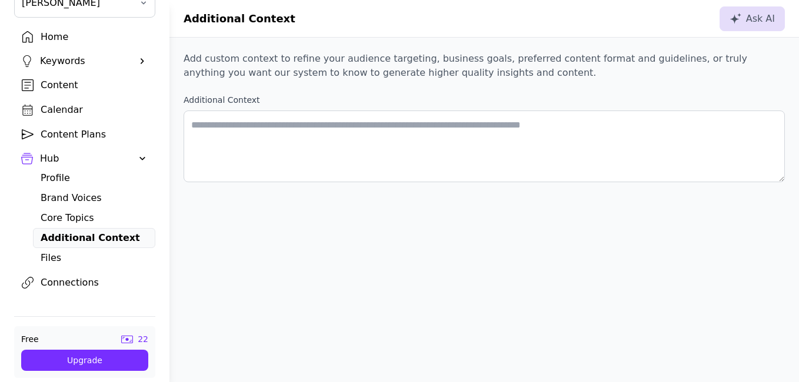
scroll to position [52, 0]
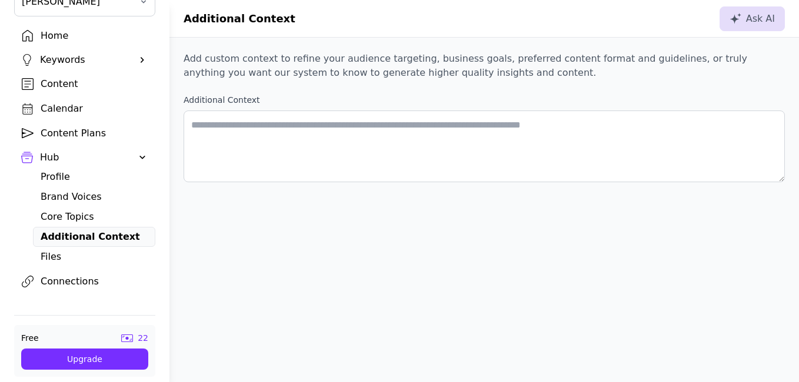
click at [71, 261] on div "Files" at bounding box center [94, 257] width 107 height 14
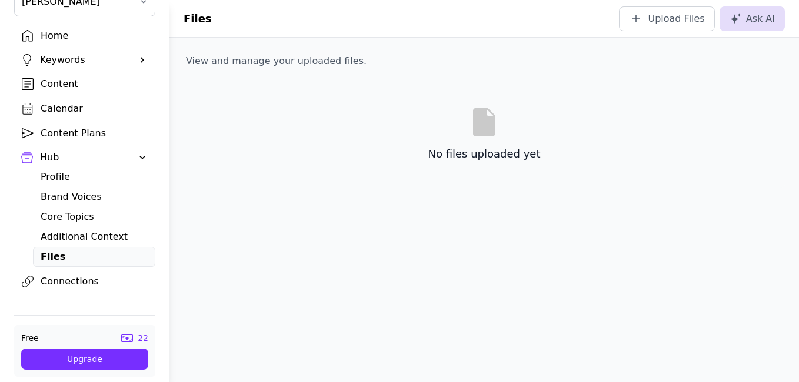
click at [74, 280] on div "Connections" at bounding box center [94, 282] width 107 height 14
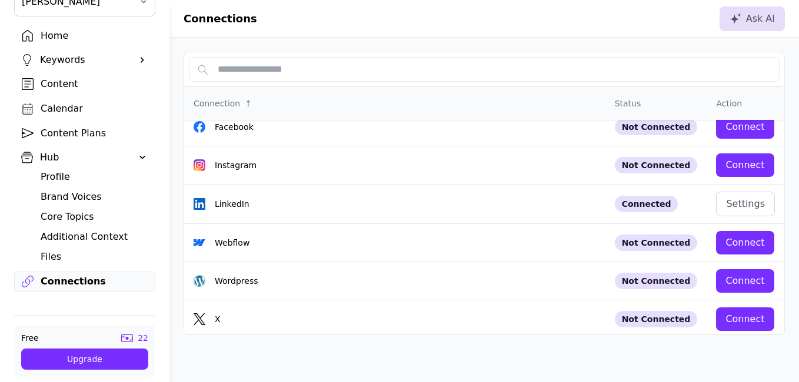
scroll to position [16, 0]
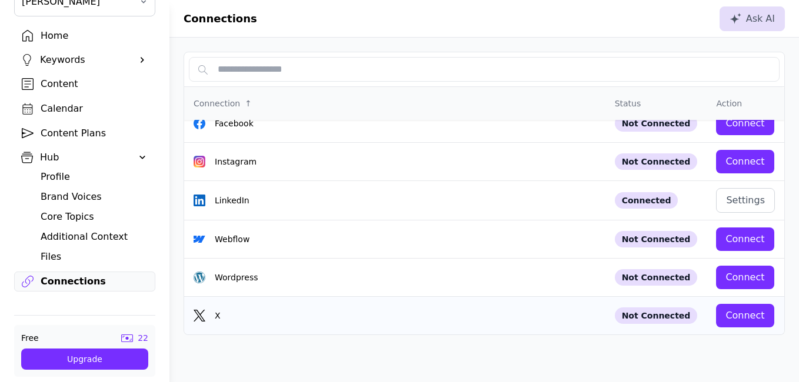
click at [752, 317] on div "Connect" at bounding box center [745, 316] width 39 height 14
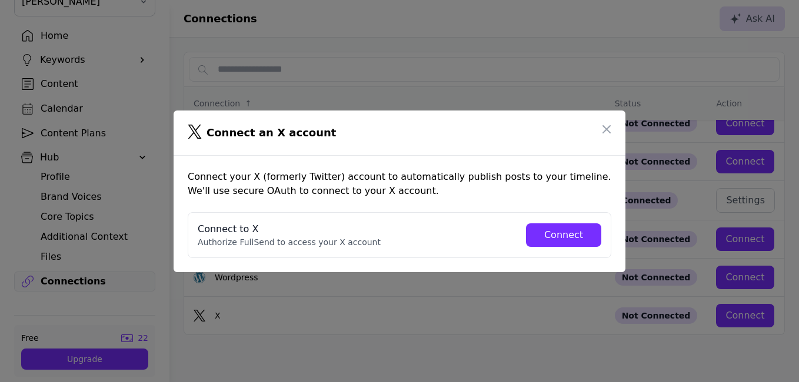
click at [573, 228] on div "Connect" at bounding box center [563, 235] width 56 height 14
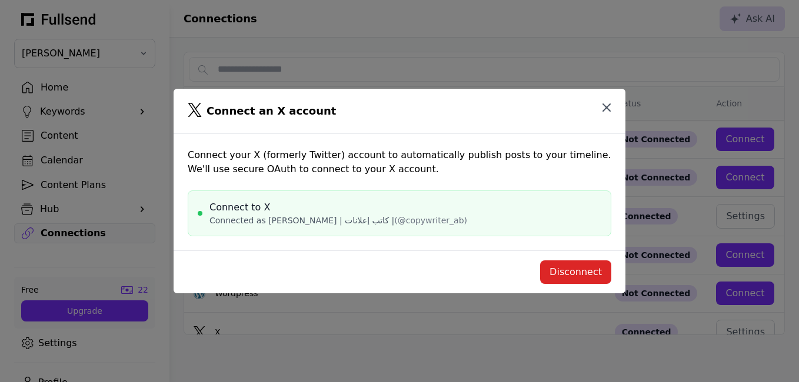
click at [606, 109] on icon "button" at bounding box center [607, 108] width 14 height 14
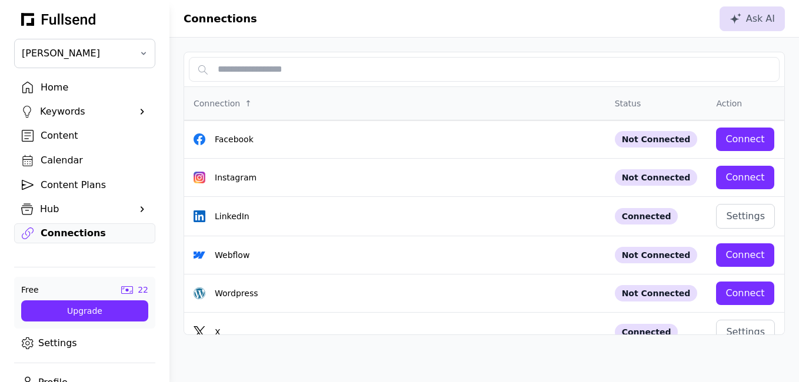
scroll to position [20, 0]
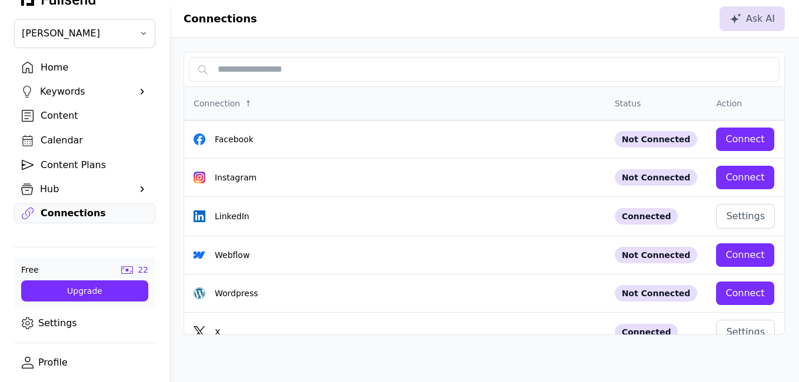
click at [92, 364] on link "Profile" at bounding box center [84, 363] width 141 height 20
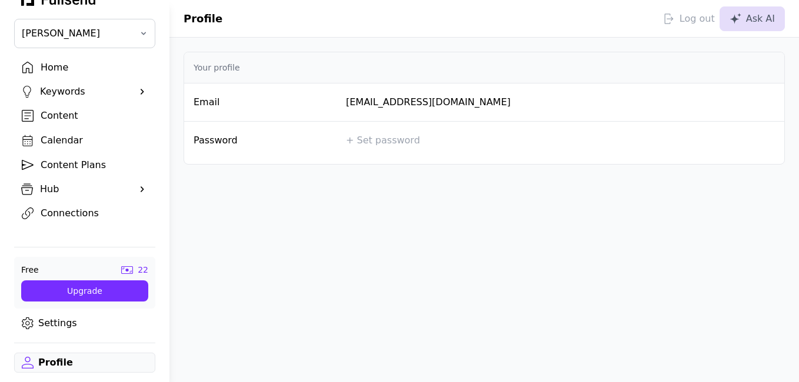
click at [129, 182] on div "Hub" at bounding box center [84, 189] width 141 height 19
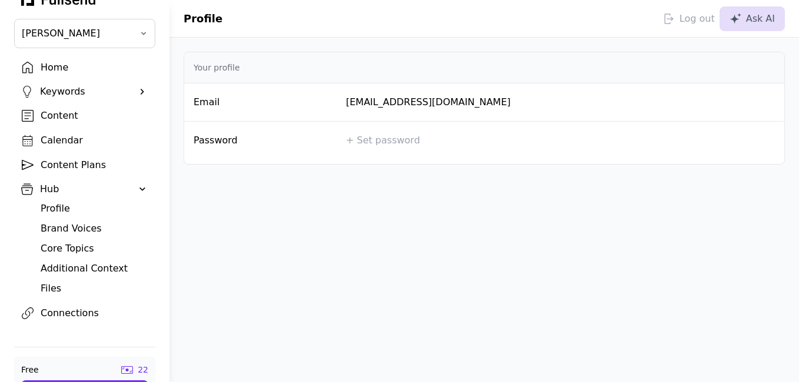
click at [71, 247] on div "Core Topics" at bounding box center [94, 249] width 107 height 14
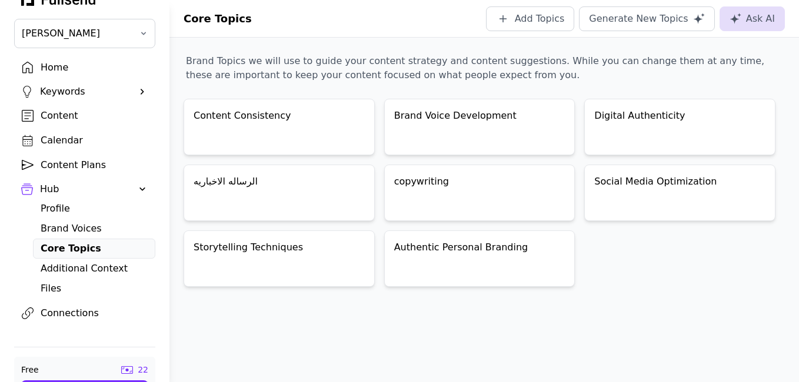
click at [67, 118] on div "Content" at bounding box center [94, 116] width 107 height 14
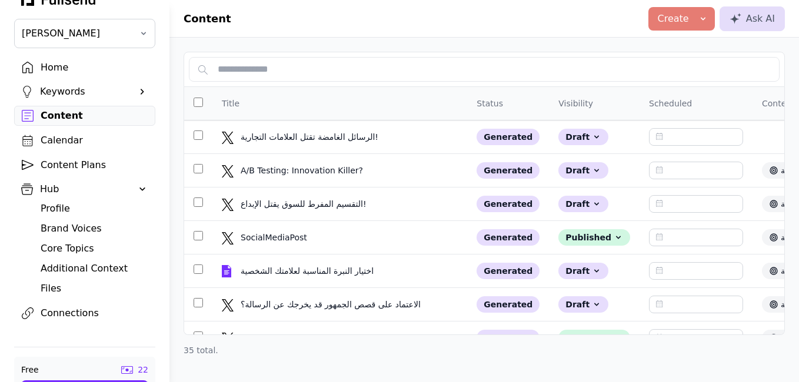
click at [693, 23] on div "Create" at bounding box center [682, 19] width 48 height 14
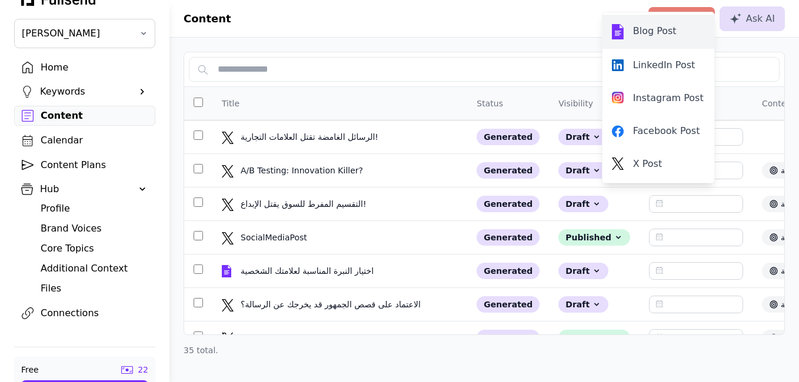
click at [656, 27] on div "Blog Post" at bounding box center [658, 31] width 93 height 15
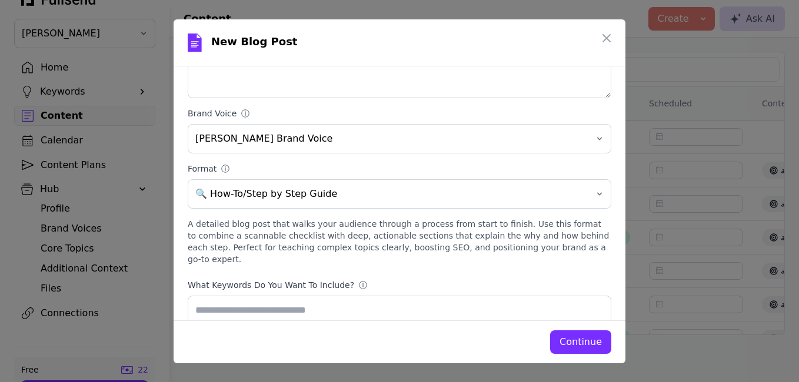
scroll to position [127, 0]
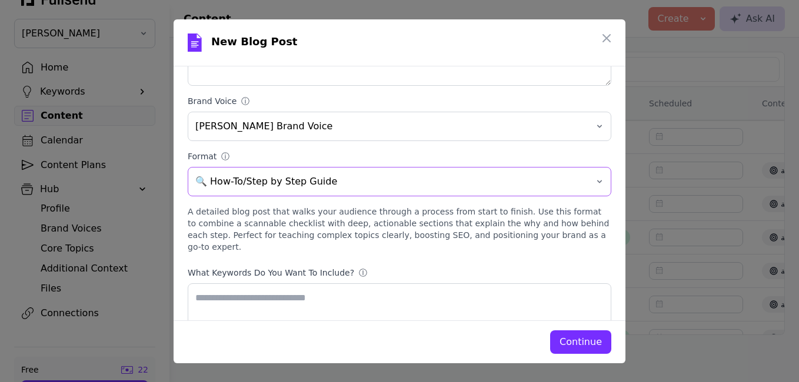
click at [586, 187] on button "🔍 How-To/Step by Step Guide" at bounding box center [400, 181] width 424 height 29
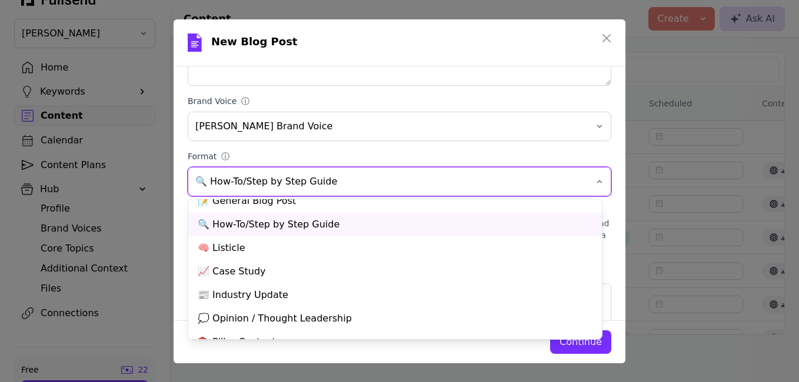
scroll to position [0, 0]
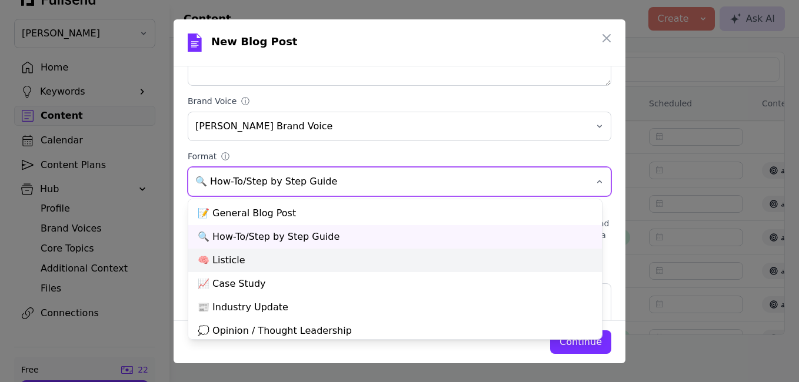
click at [224, 260] on div "🧠 Listicle" at bounding box center [395, 261] width 414 height 24
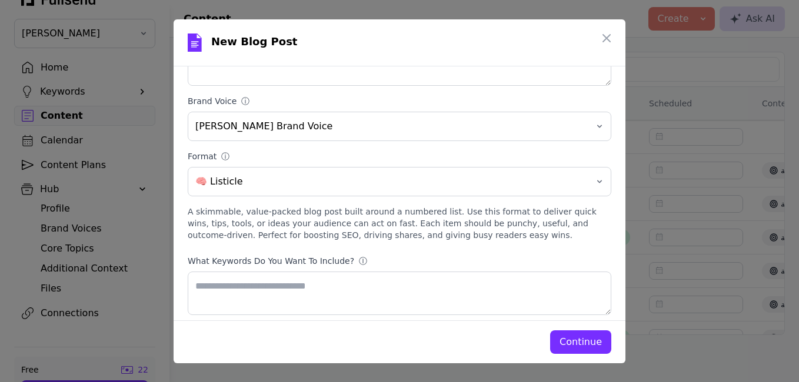
scroll to position [135, 0]
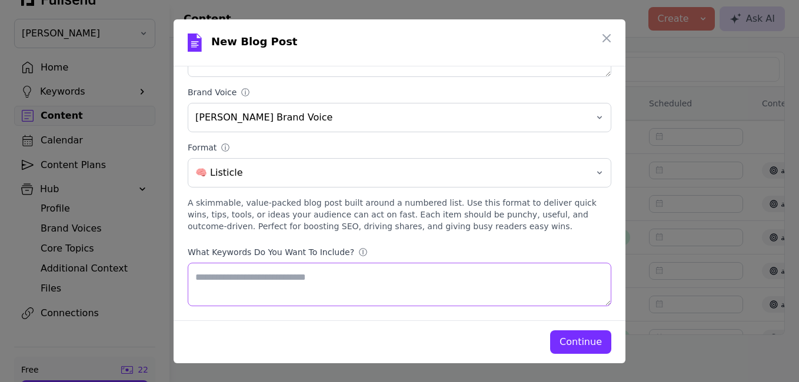
click at [272, 284] on textarea "What keywords do you want to include? ⓘ" at bounding box center [400, 285] width 424 height 44
drag, startPoint x: 338, startPoint y: 252, endPoint x: 307, endPoint y: 249, distance: 30.8
click at [307, 249] on label "What keywords do you want to include? ⓘ" at bounding box center [400, 253] width 424 height 12
drag, startPoint x: 307, startPoint y: 249, endPoint x: 307, endPoint y: 239, distance: 9.4
click at [300, 230] on div at bounding box center [300, 230] width 0 height 0
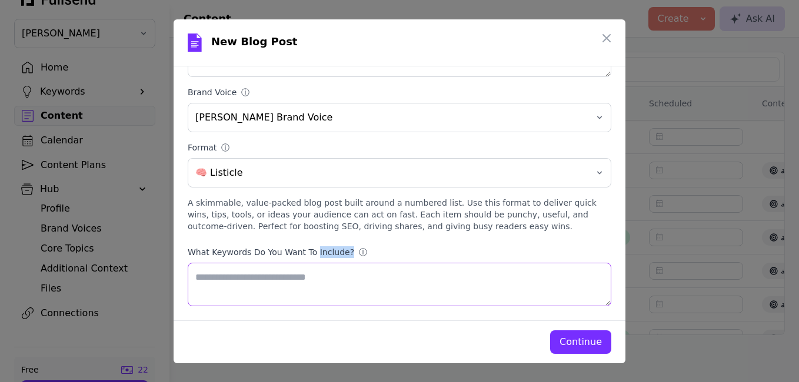
click at [357, 296] on textarea "What keywords do you want to include? ⓘ" at bounding box center [400, 285] width 424 height 44
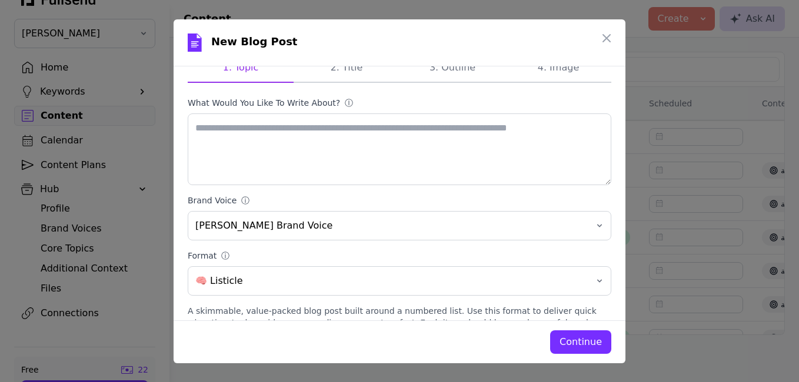
scroll to position [0, 0]
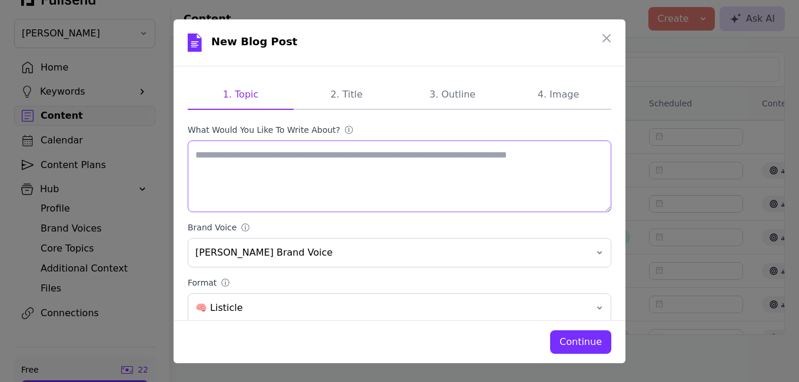
click at [264, 160] on textarea "What would you like to write about? ⓘ" at bounding box center [400, 177] width 424 height 72
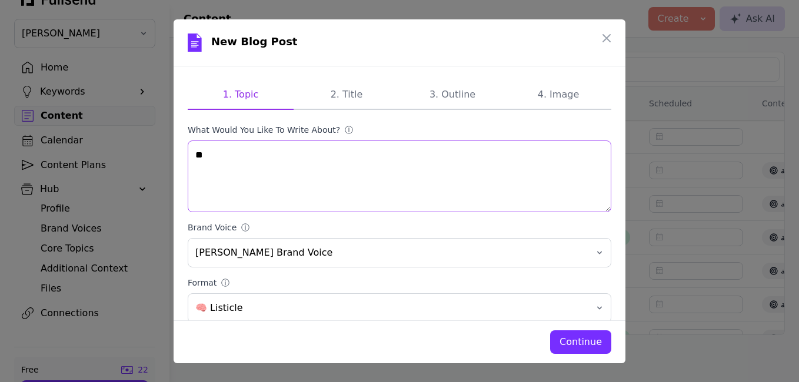
type textarea "*"
type textarea "****"
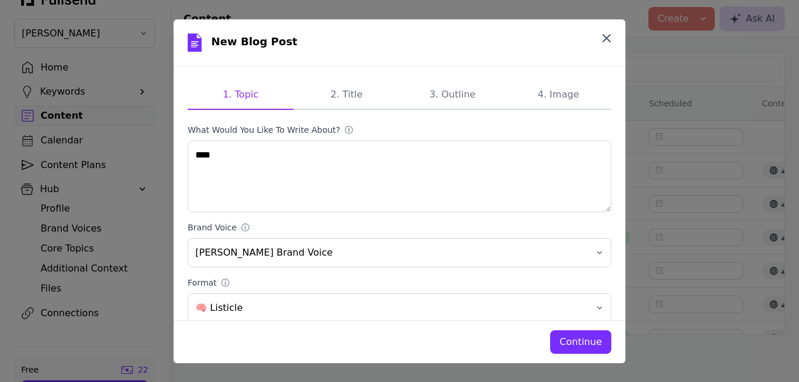
click at [608, 32] on icon "button" at bounding box center [607, 38] width 14 height 14
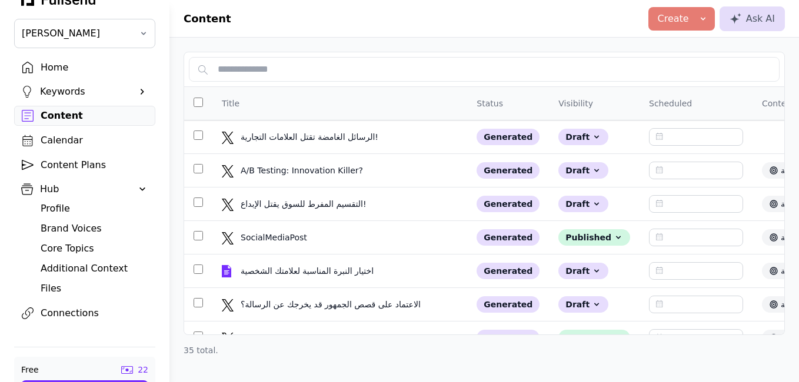
click at [704, 24] on div "Create" at bounding box center [682, 19] width 48 height 14
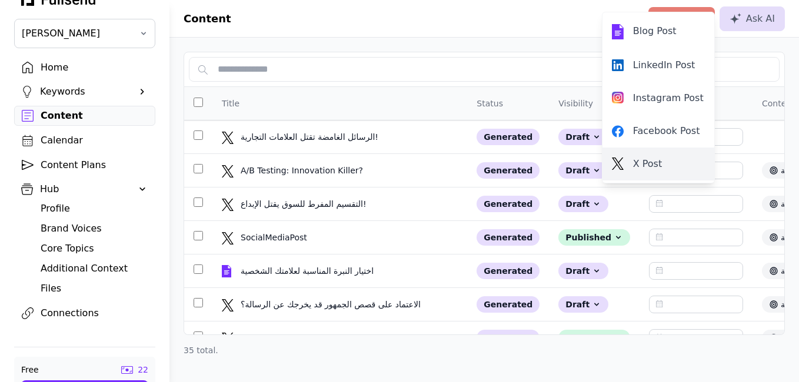
click at [656, 154] on link "X Post" at bounding box center [659, 164] width 112 height 33
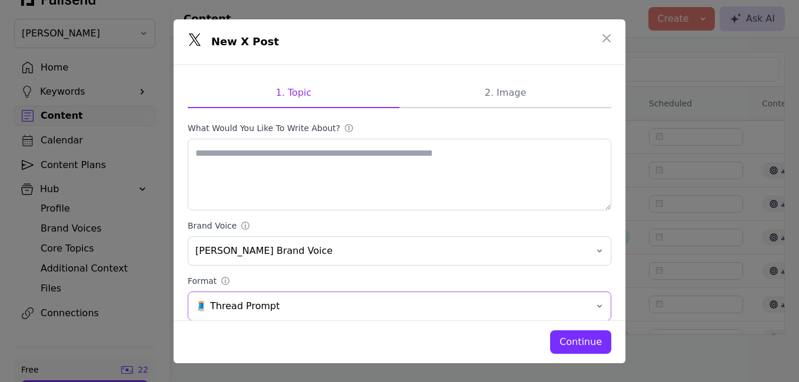
click at [297, 307] on span "🧵 Thread Prompt" at bounding box center [391, 307] width 392 height 14
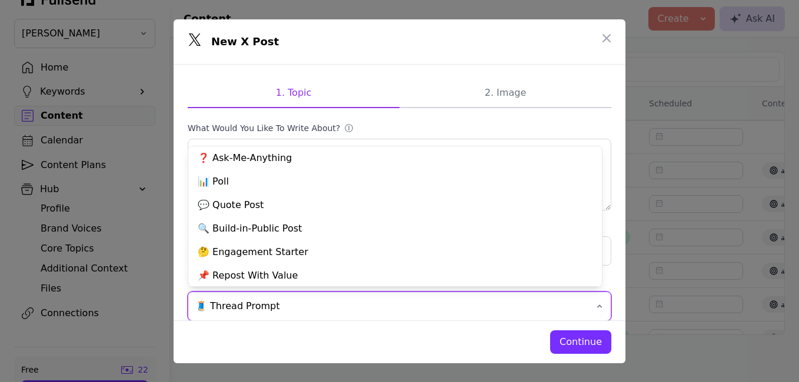
scroll to position [100, 0]
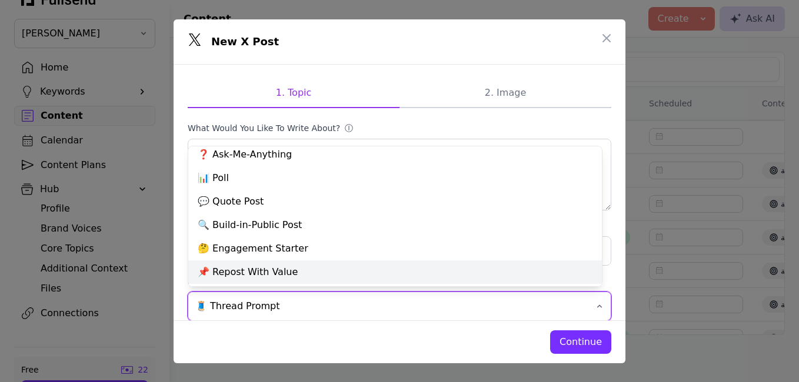
click at [273, 270] on div "📌 Repost With Value" at bounding box center [395, 273] width 414 height 24
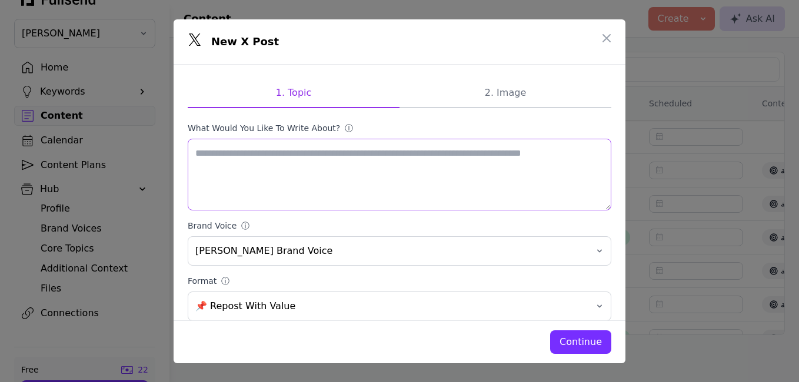
click at [278, 161] on textarea "What would you like to write about? ⓘ" at bounding box center [400, 175] width 424 height 72
paste textarea "**********"
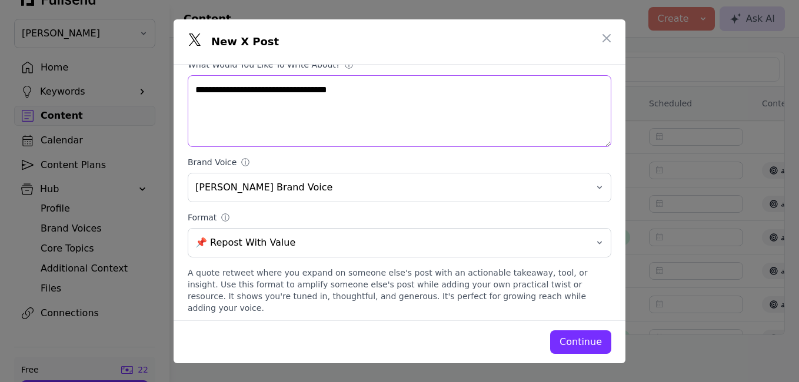
scroll to position [64, 0]
click at [598, 342] on div "Continue" at bounding box center [581, 342] width 42 height 14
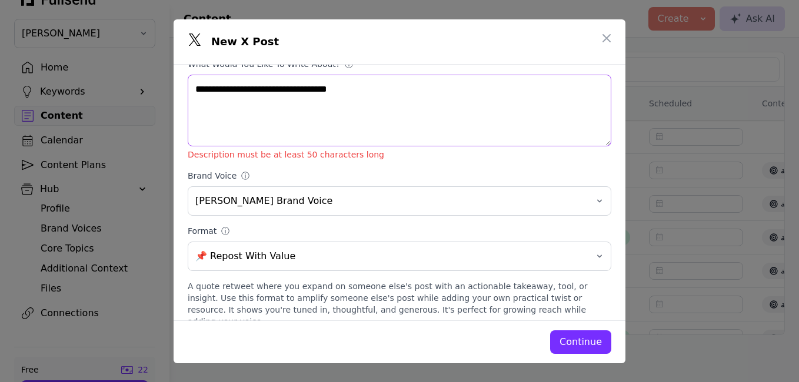
click at [235, 109] on textarea "**********" at bounding box center [400, 111] width 424 height 72
click at [209, 105] on textarea "**********" at bounding box center [400, 111] width 424 height 72
click at [345, 90] on textarea "**********" at bounding box center [400, 111] width 424 height 72
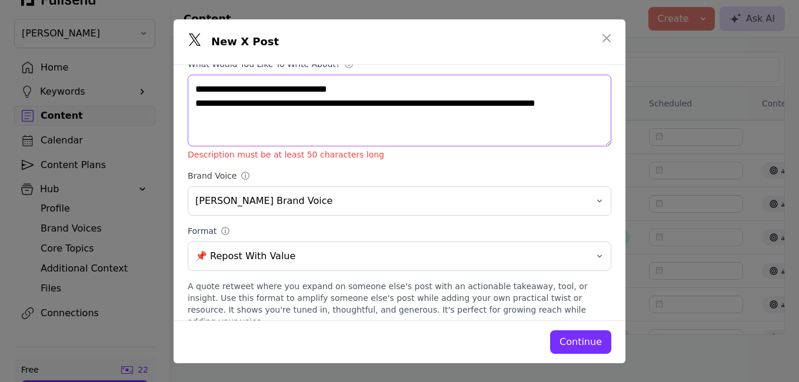
type textarea "**********"
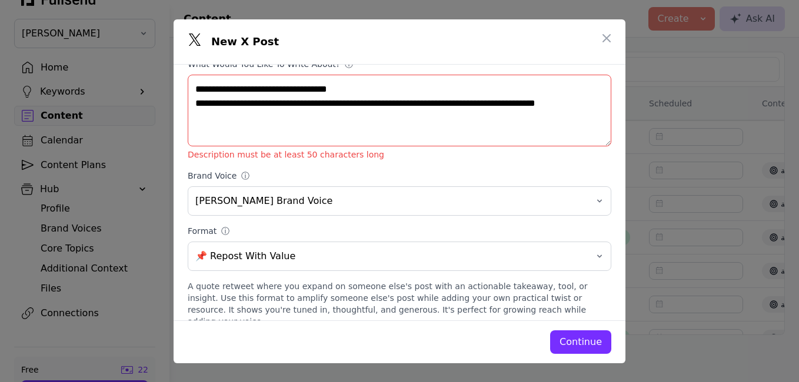
click at [564, 338] on div "Continue" at bounding box center [581, 342] width 42 height 14
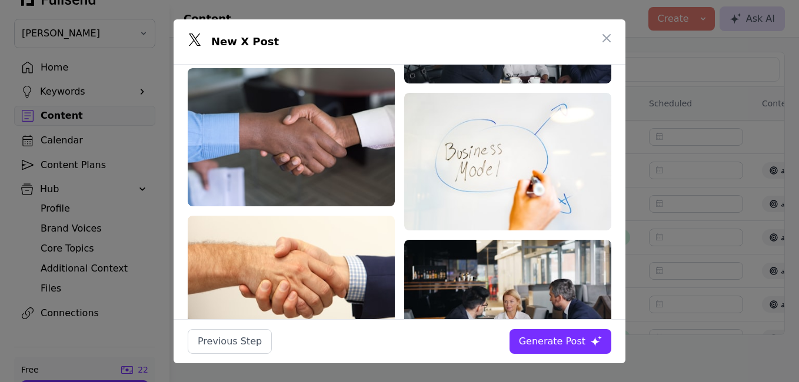
scroll to position [0, 0]
click at [584, 347] on div "Generate Post" at bounding box center [552, 342] width 66 height 14
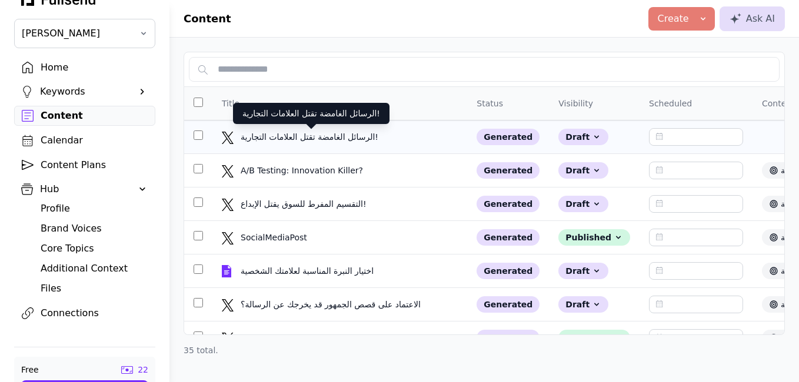
click at [349, 140] on div "الرسائل الغامضة تقتل العلامات التجارية!" at bounding box center [311, 137] width 141 height 12
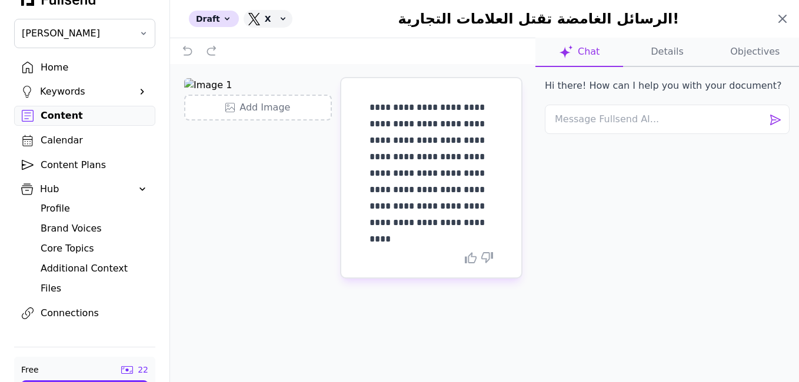
click at [786, 22] on icon at bounding box center [782, 18] width 7 height 7
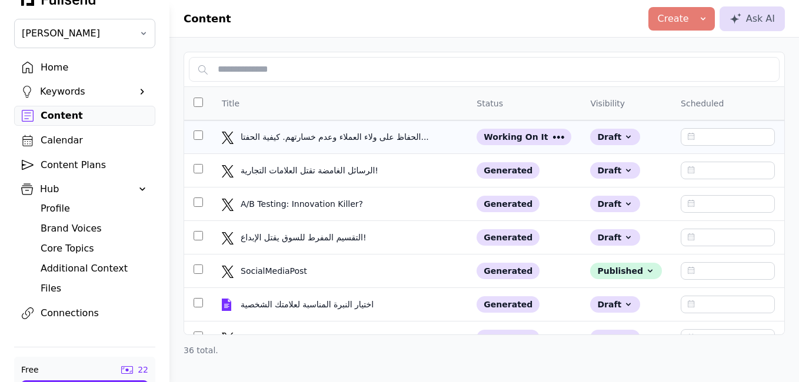
click at [354, 144] on td "الحفاظ على ولاء العملاء وعدم خسارتهم. كيفية الحفتا... الحفاظ على ولاء العملاء و…" at bounding box center [339, 138] width 255 height 34
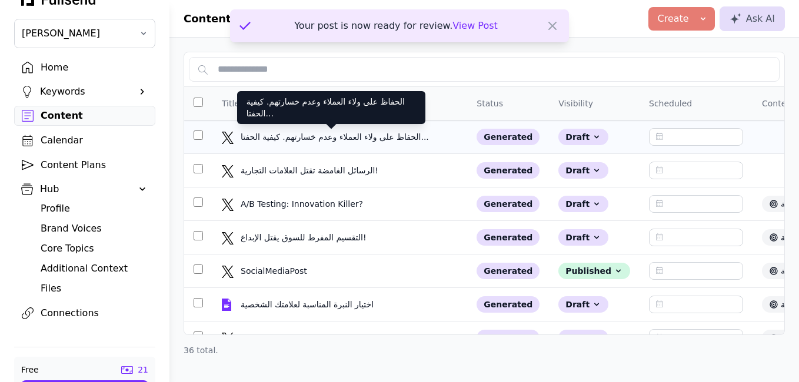
click at [280, 134] on div "الحفاظ على ولاء العملاء وعدم خسارتهم. كيفية الحفتا..." at bounding box center [336, 137] width 191 height 12
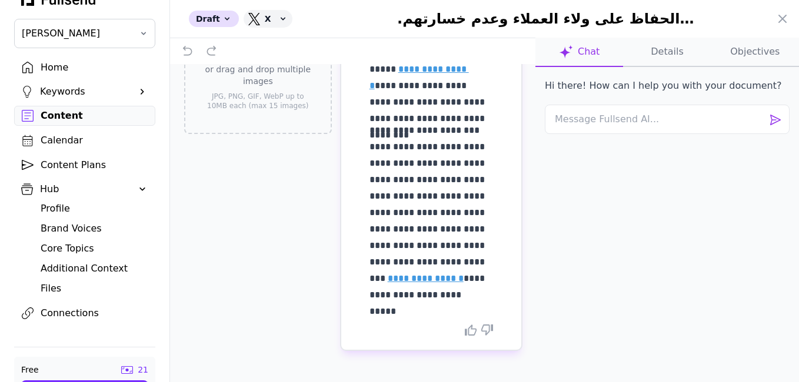
scroll to position [126, 0]
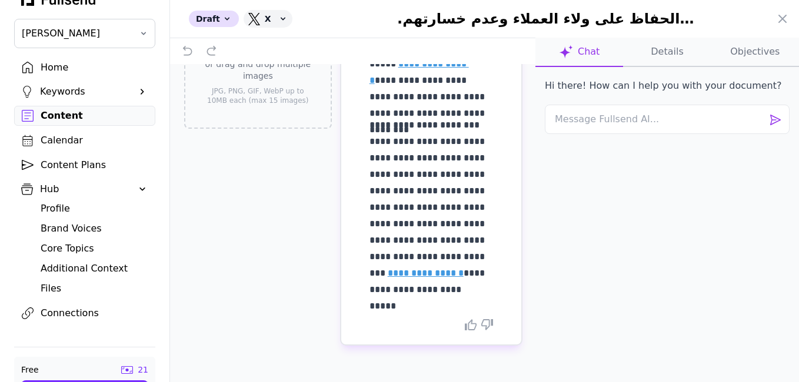
click at [401, 277] on link "**********" at bounding box center [426, 273] width 76 height 9
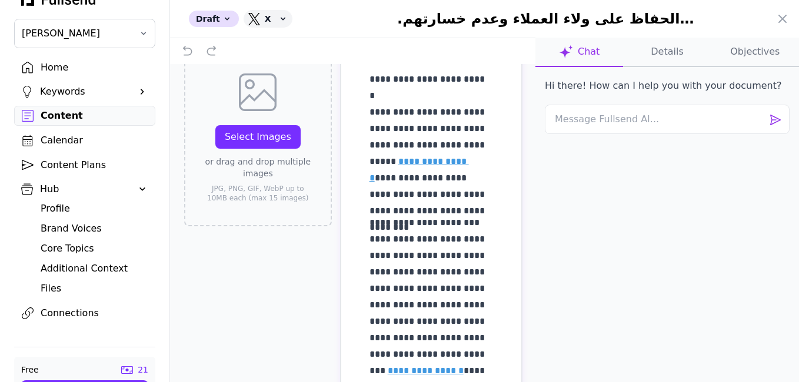
scroll to position [0, 0]
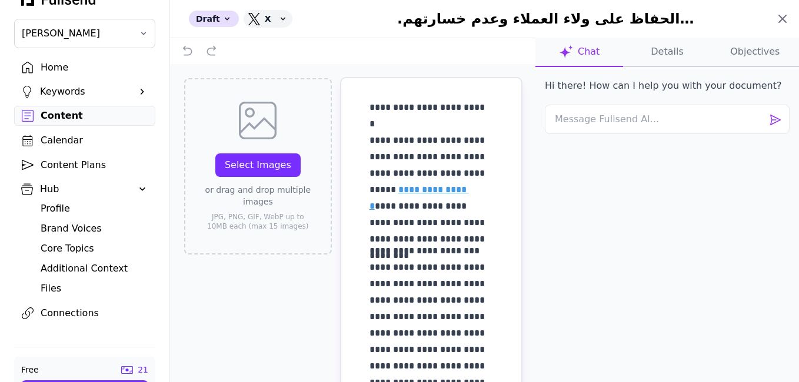
click at [783, 20] on icon at bounding box center [782, 18] width 7 height 7
